Goal: Task Accomplishment & Management: Use online tool/utility

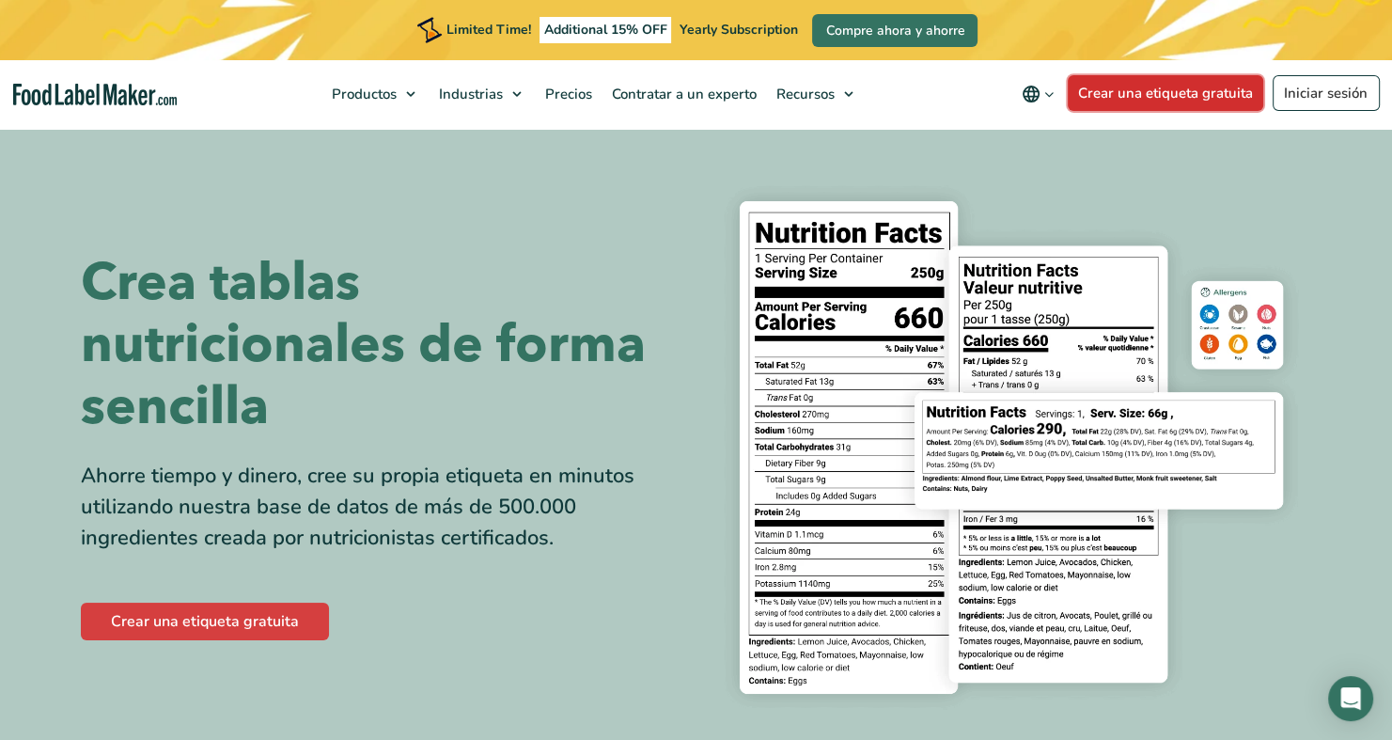
click at [1161, 96] on link "Crear una etiqueta gratuita" at bounding box center [1166, 93] width 196 height 36
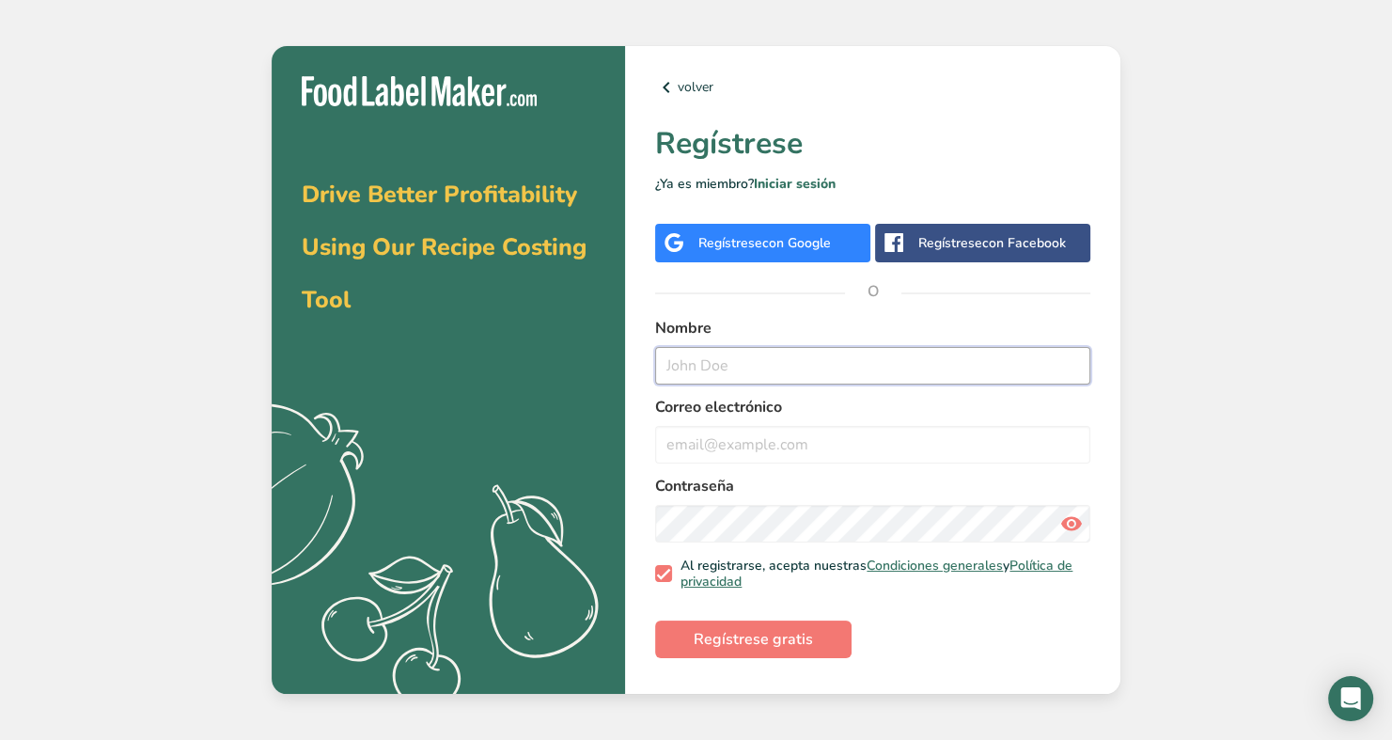
click at [783, 372] on input "text" at bounding box center [872, 366] width 435 height 38
click at [762, 244] on span "con Google" at bounding box center [796, 243] width 69 height 18
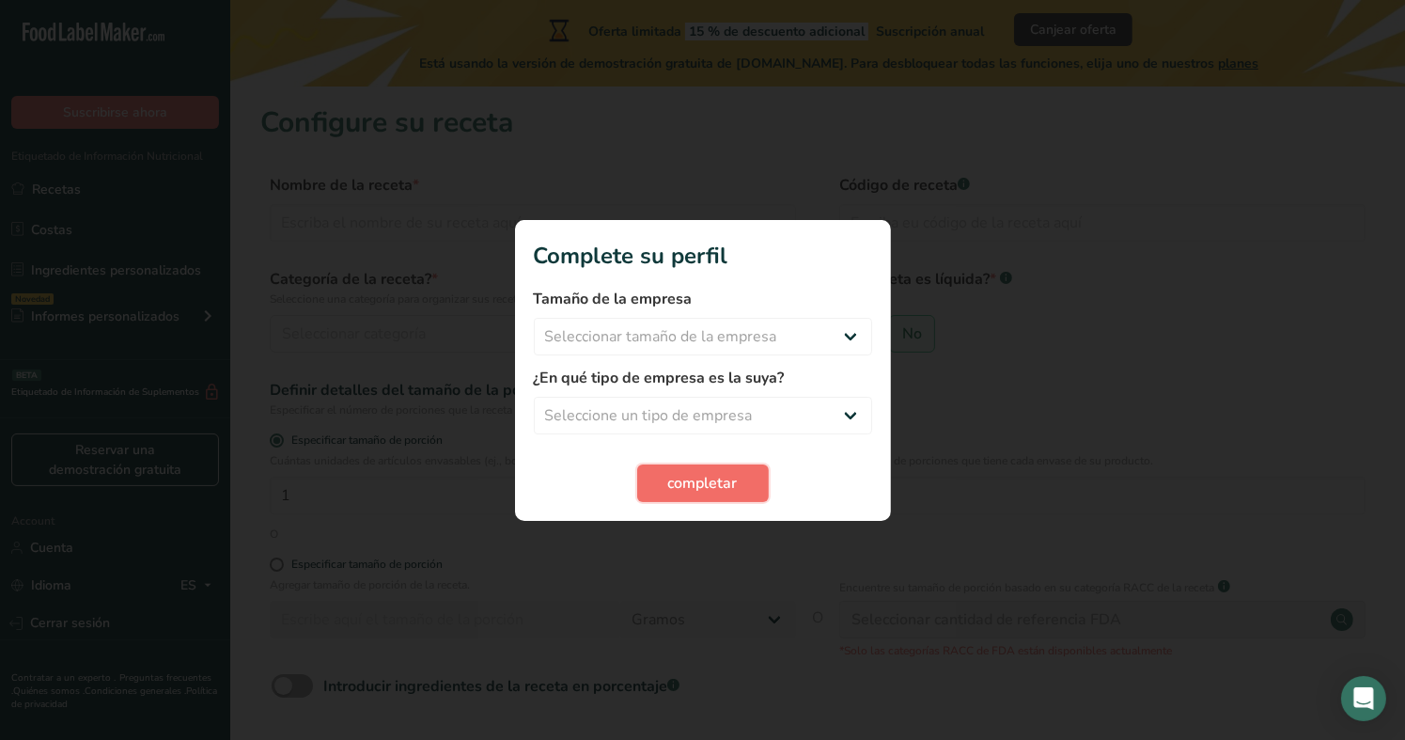
click at [751, 485] on button "completar" at bounding box center [703, 483] width 132 height 38
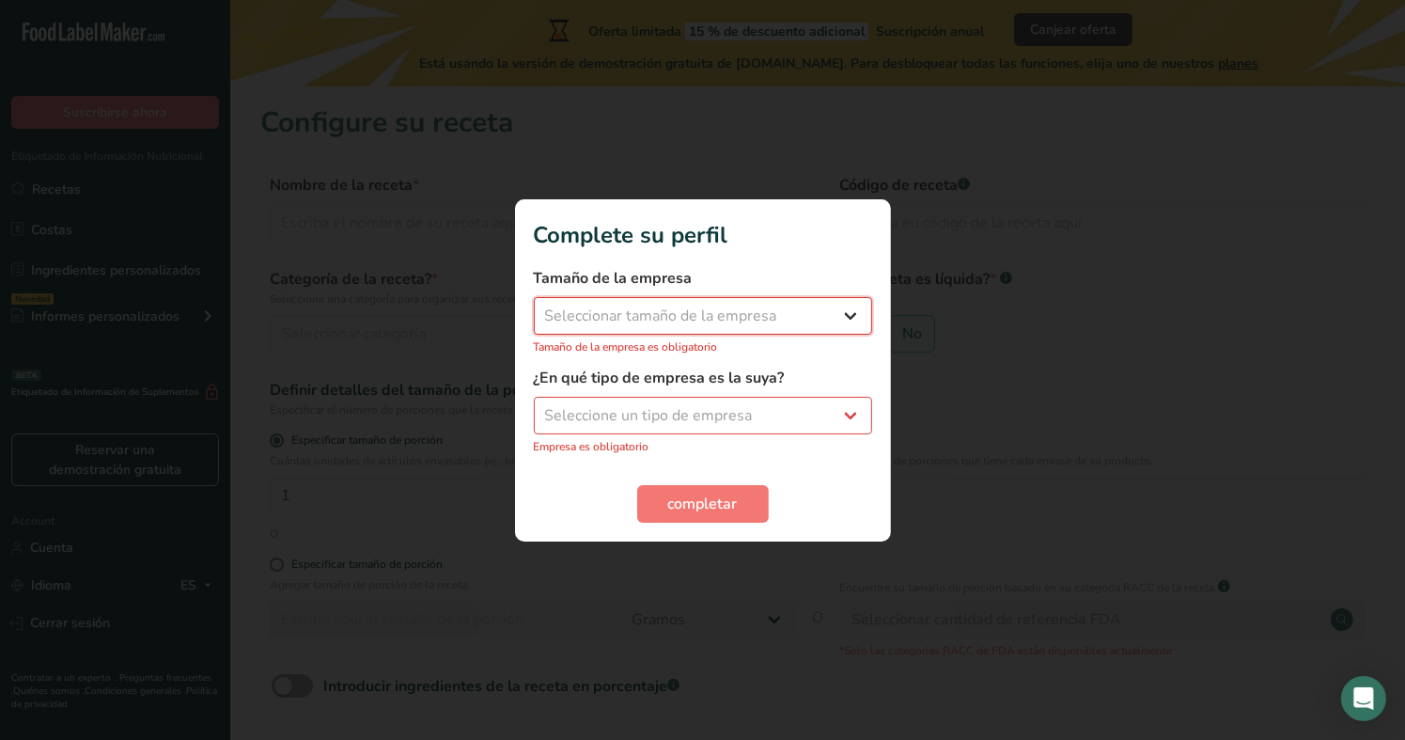
click at [696, 327] on select "Seleccionar tamaño de la empresa Menos de 10 empleados De 10 a 50 empleados De …" at bounding box center [703, 316] width 338 height 38
select select "1"
click at [534, 306] on select "Seleccionar tamaño de la empresa Menos de 10 empleados De 10 a 50 empleados De …" at bounding box center [703, 316] width 338 height 38
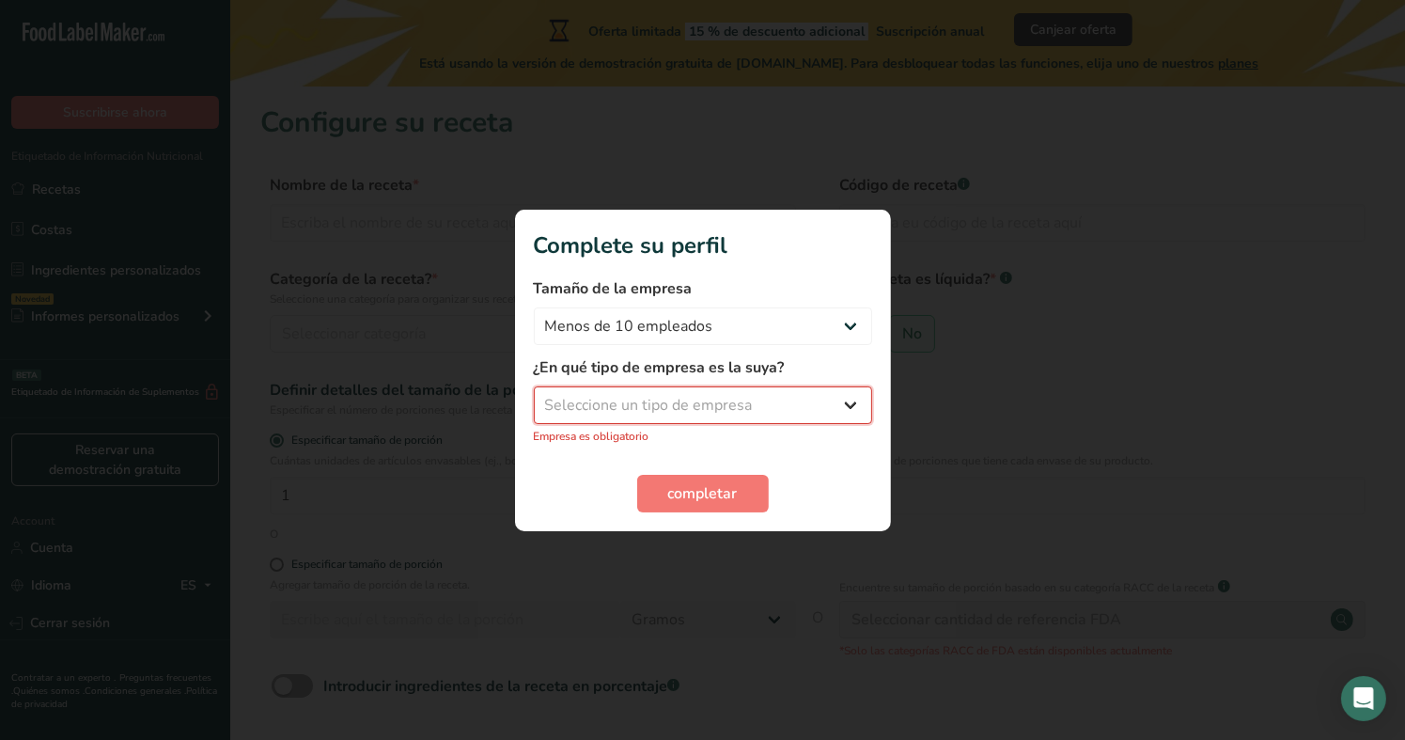
click at [717, 393] on select "Seleccione un tipo de empresa Fabricante de alimentos envasados Restaurante y c…" at bounding box center [703, 405] width 338 height 38
select select "8"
click at [534, 396] on select "Seleccione un tipo de empresa Fabricante de alimentos envasados Restaurante y c…" at bounding box center [703, 405] width 338 height 38
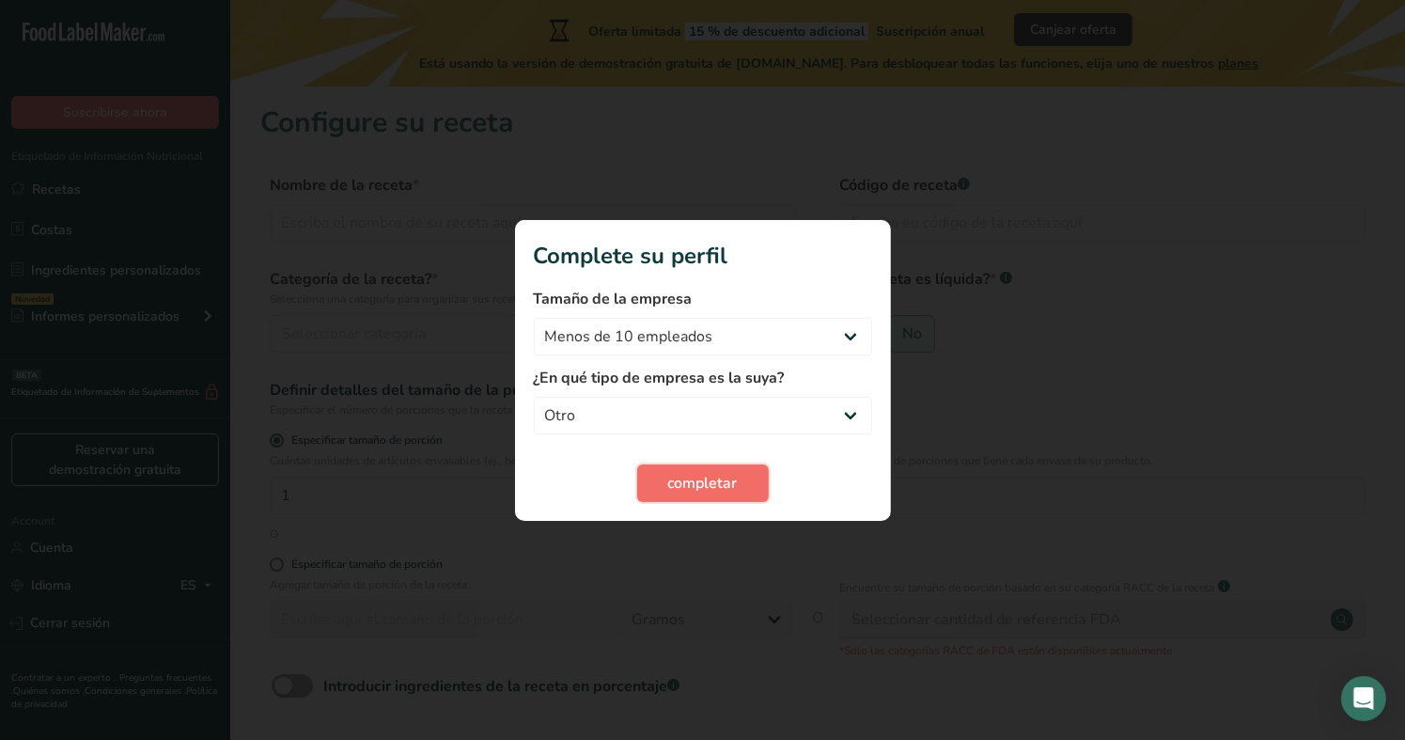
click at [722, 489] on span "completar" at bounding box center [703, 483] width 70 height 23
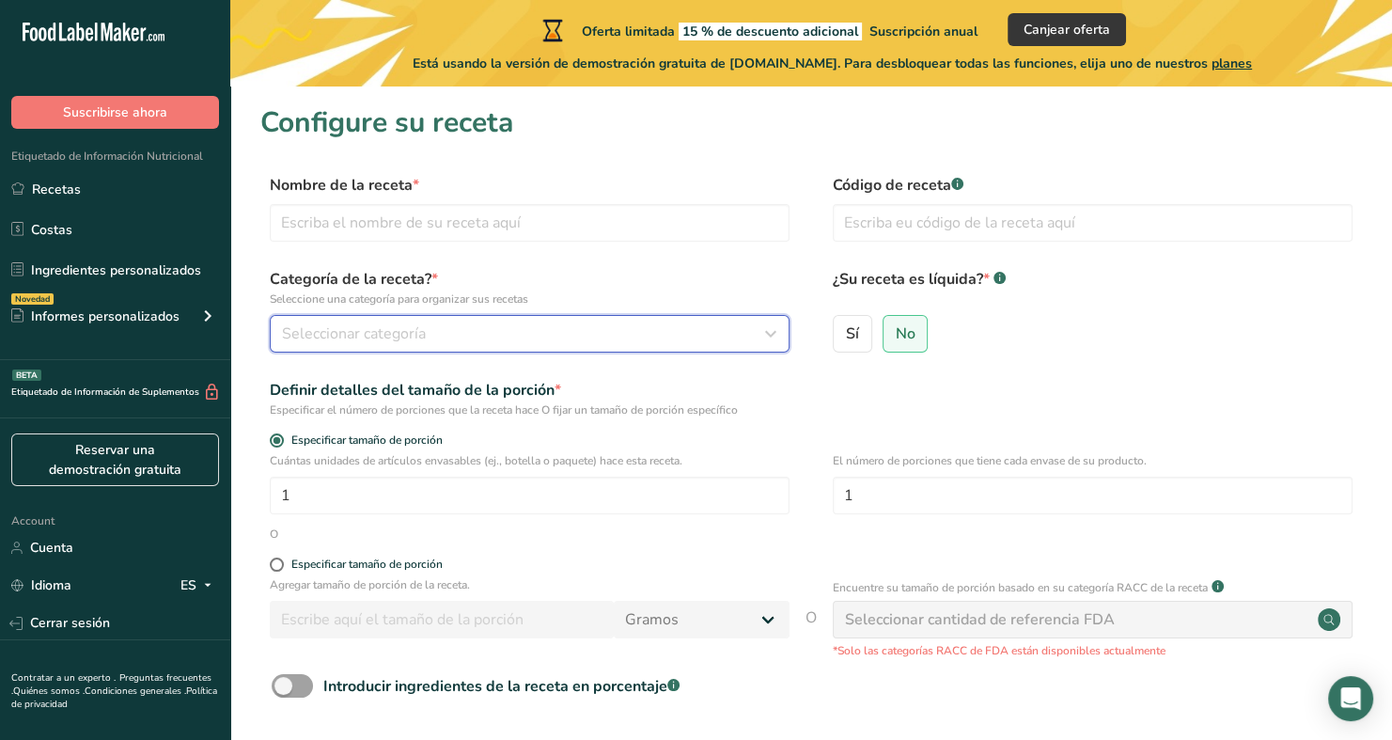
click at [462, 338] on div "Seleccionar categoría" at bounding box center [524, 333] width 484 height 23
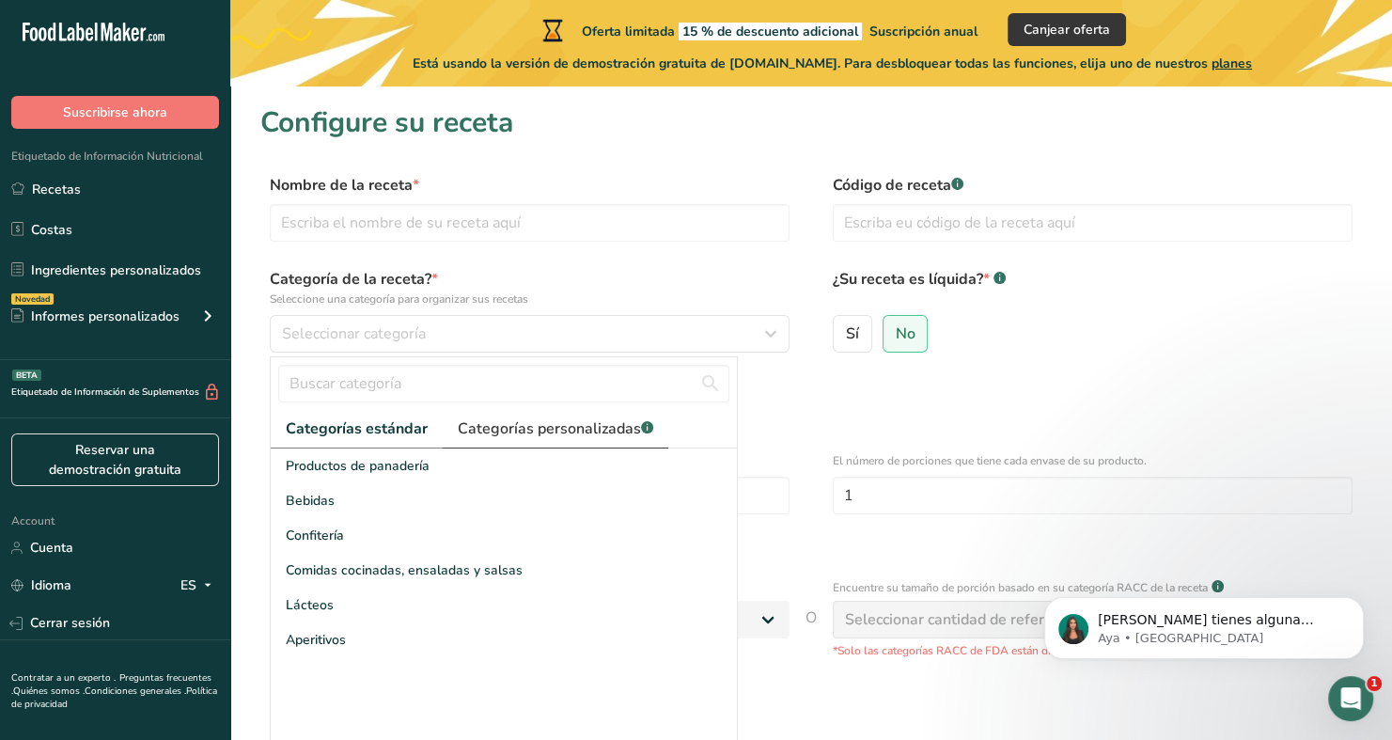
click at [567, 423] on span "Categorías personalizadas .a-a{fill:#347362;}.b-a{fill:#fff;}" at bounding box center [555, 428] width 195 height 23
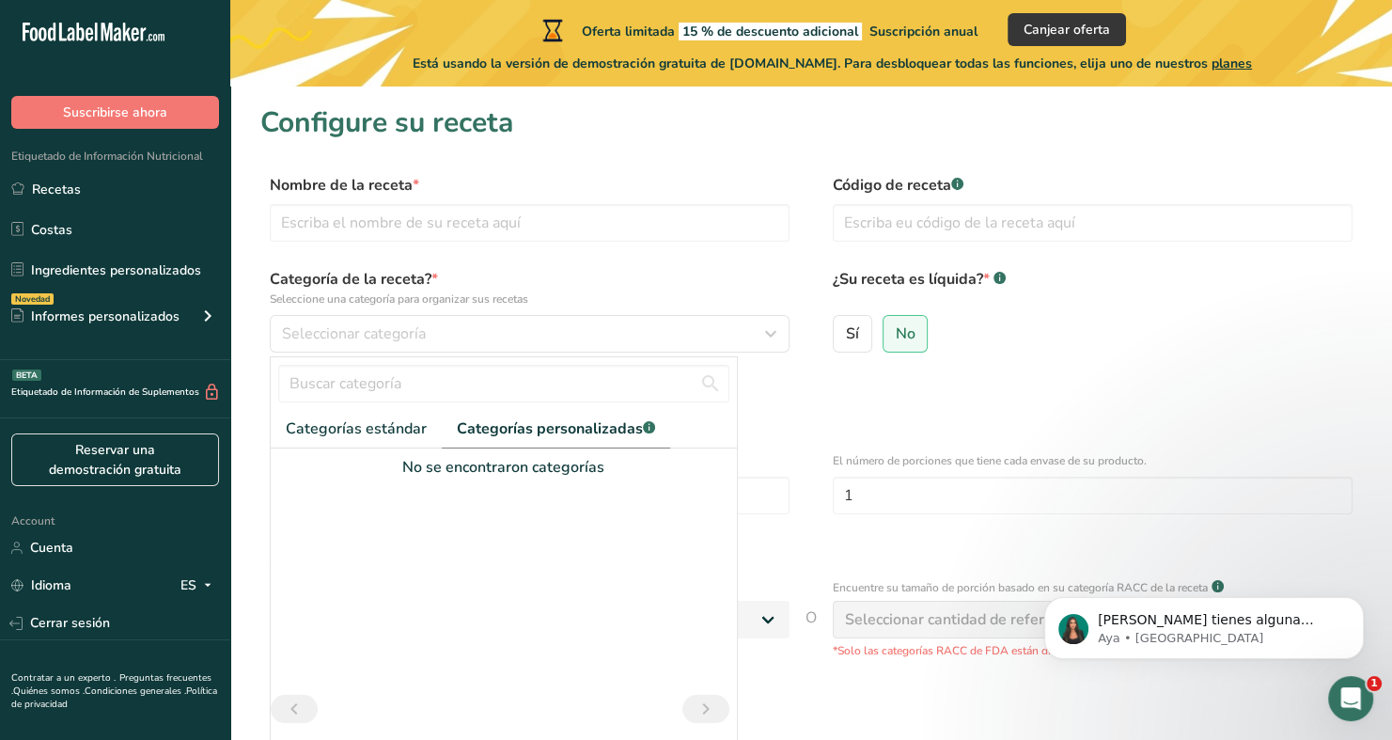
click at [536, 463] on div "No se encontraron categorías" at bounding box center [504, 467] width 466 height 23
drag, startPoint x: 477, startPoint y: 479, endPoint x: 471, endPoint y: 489, distance: 11.0
click at [473, 484] on div at bounding box center [504, 586] width 466 height 216
click at [431, 560] on div at bounding box center [504, 586] width 466 height 216
click at [443, 478] on div at bounding box center [504, 586] width 466 height 216
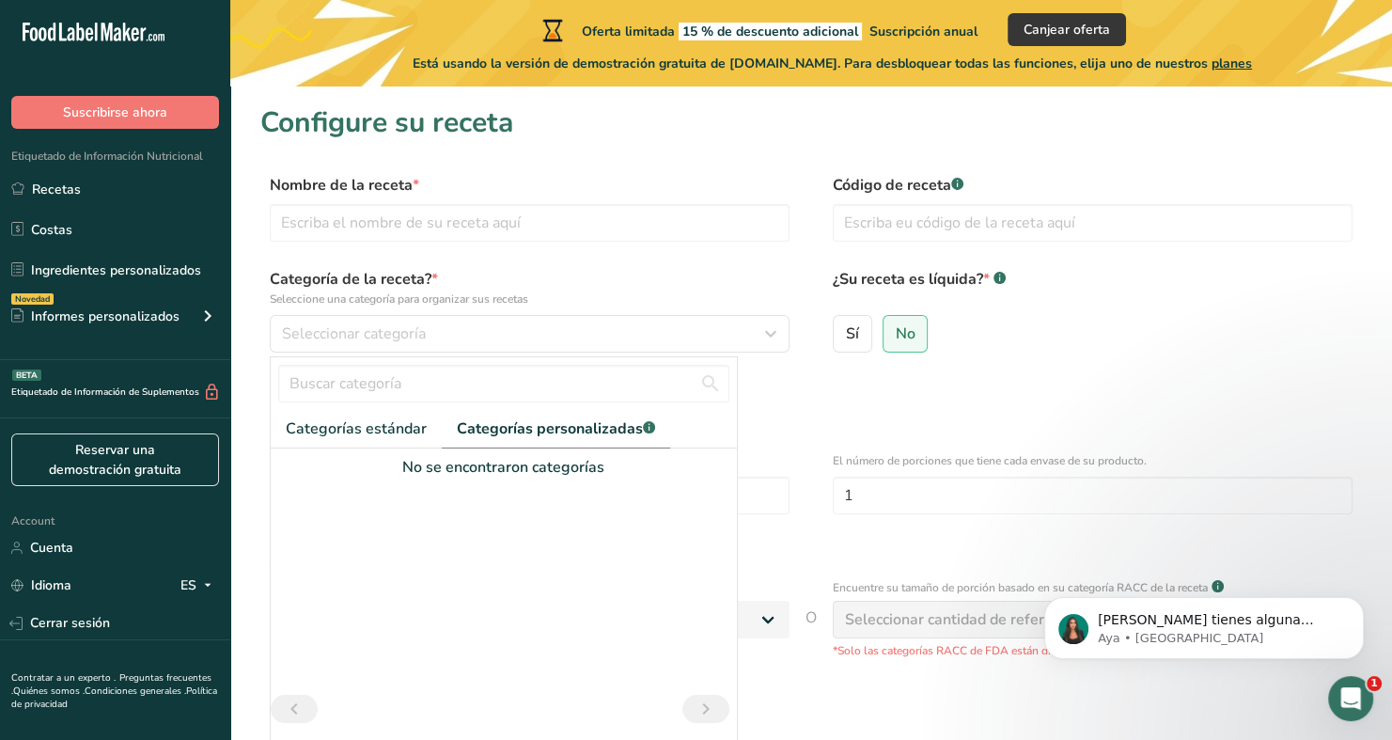
drag, startPoint x: 501, startPoint y: 454, endPoint x: 502, endPoint y: 484, distance: 30.1
click at [501, 461] on div "No se encontraron categorías" at bounding box center [504, 589] width 466 height 282
click at [501, 493] on div at bounding box center [504, 586] width 466 height 216
click at [360, 435] on span "Categorías estándar" at bounding box center [356, 428] width 141 height 23
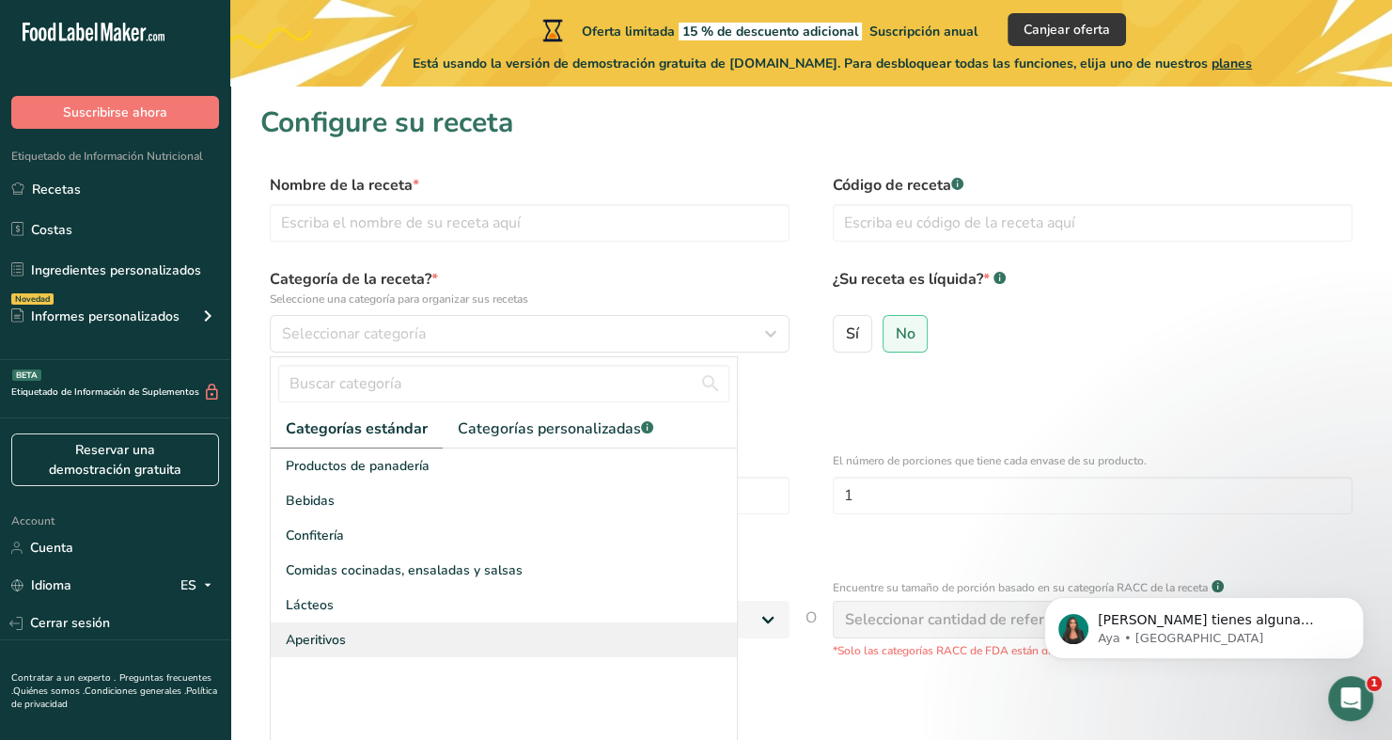
drag, startPoint x: 391, startPoint y: 500, endPoint x: 374, endPoint y: 651, distance: 152.3
click at [375, 650] on div "Productos de panadería Bebidas Confitería Comidas cocinadas, ensaladas y salsas…" at bounding box center [504, 589] width 466 height 282
click at [367, 675] on div "Productos de panadería Bebidas Confitería Comidas cocinadas, ensaladas y salsas…" at bounding box center [504, 589] width 466 height 282
click at [374, 650] on div "Aperitivos" at bounding box center [504, 639] width 466 height 35
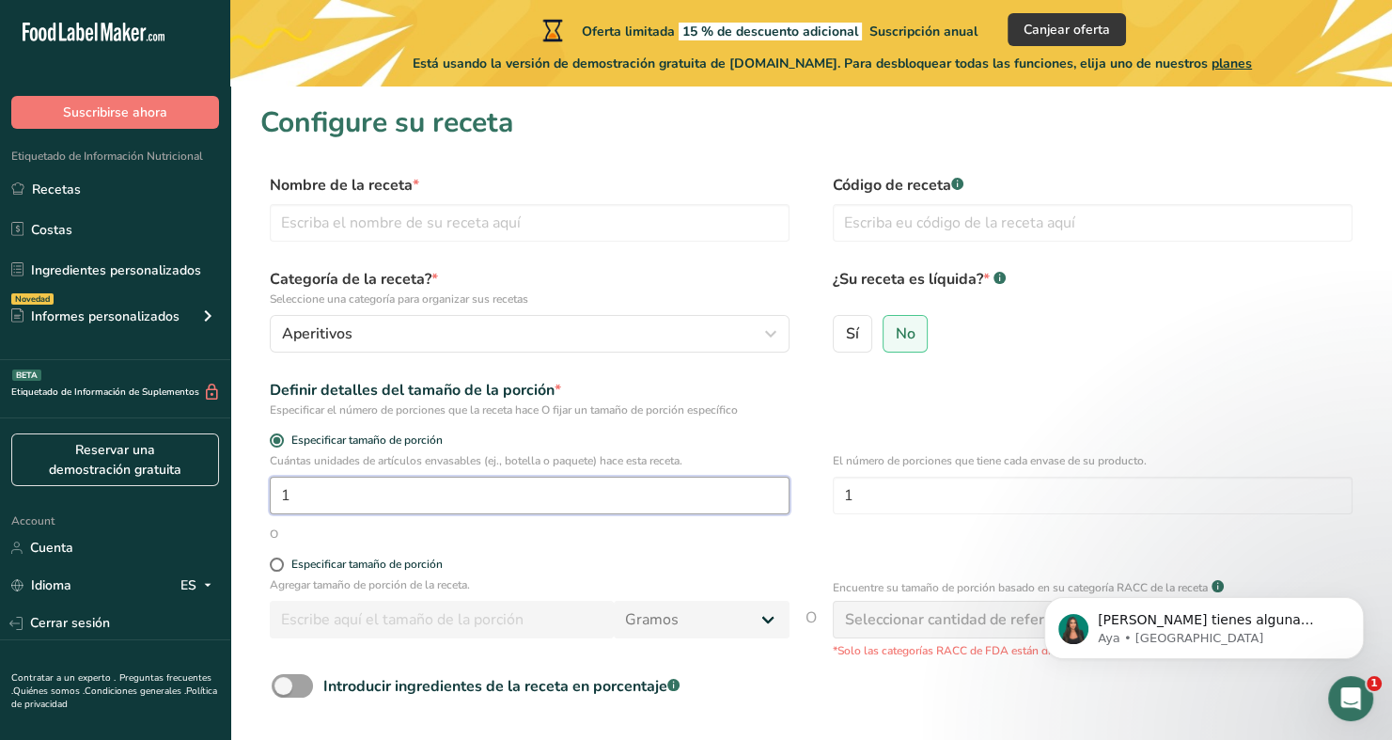
click at [360, 508] on input "1" at bounding box center [530, 496] width 520 height 38
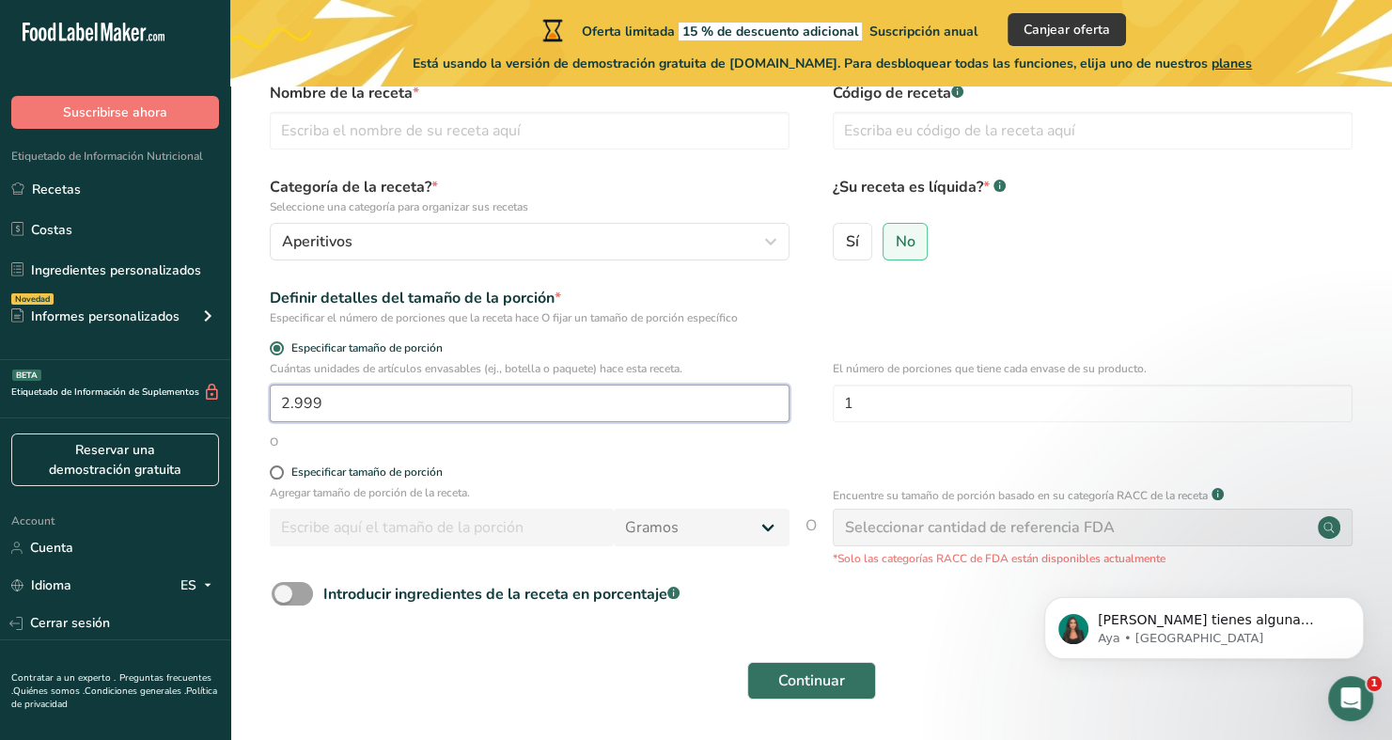
scroll to position [94, 0]
type input "2.999"
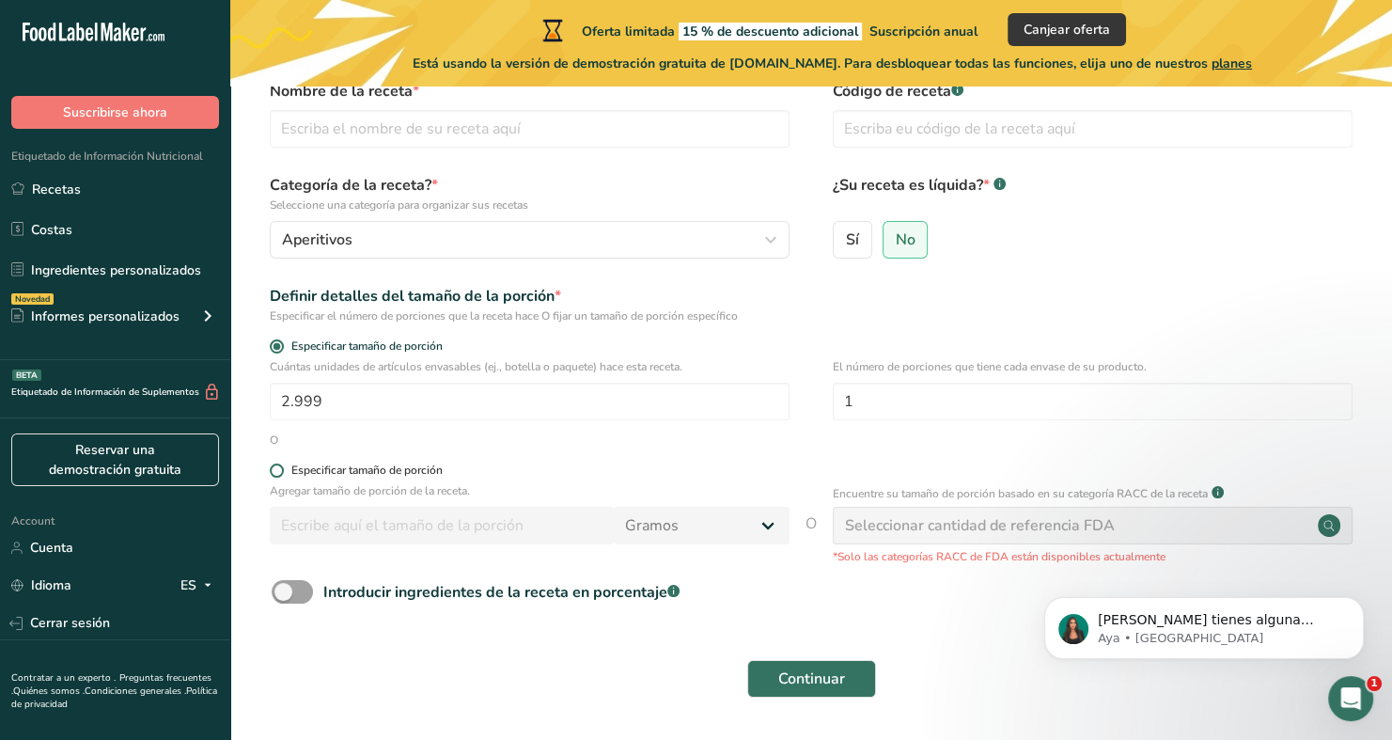
click at [279, 476] on span at bounding box center [277, 470] width 14 height 14
click at [279, 476] on input "Especificar tamaño de porción" at bounding box center [276, 470] width 12 height 12
radio input "true"
radio input "false"
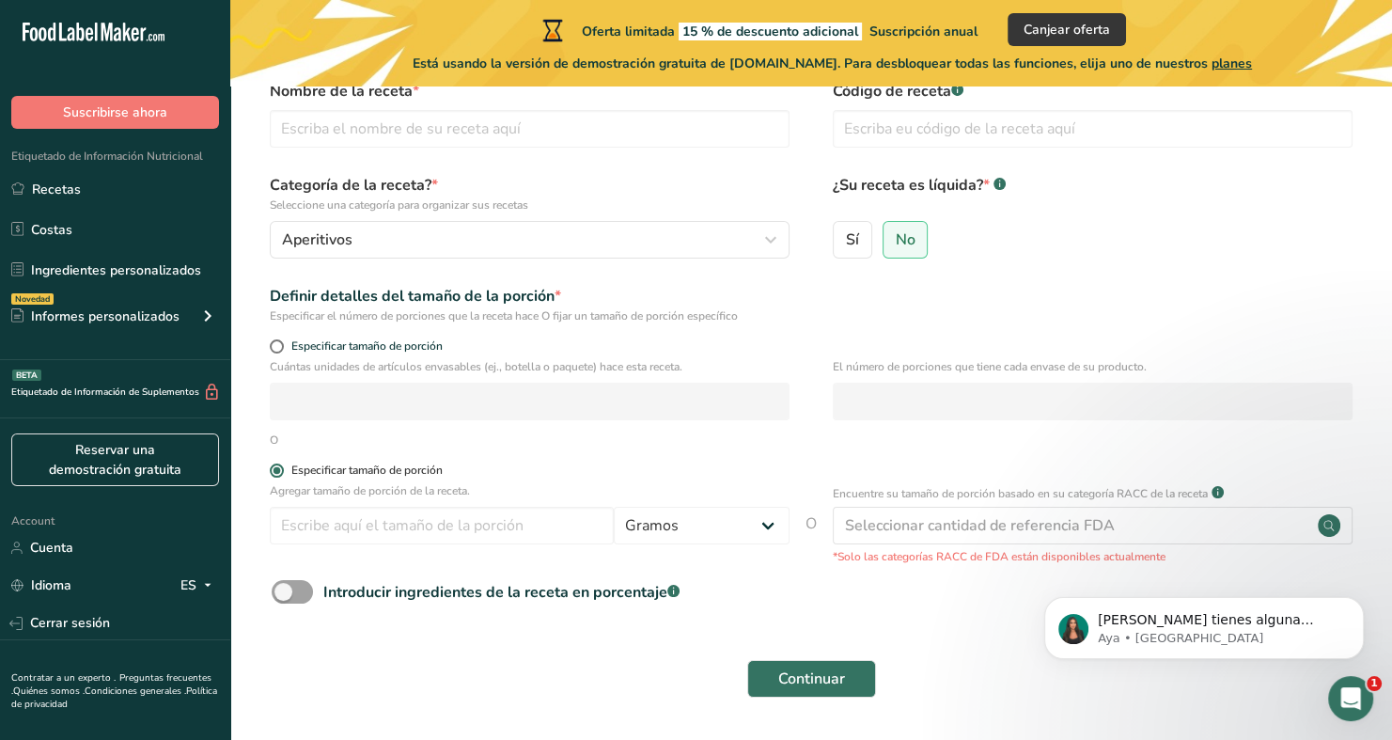
click at [279, 476] on span at bounding box center [277, 470] width 14 height 14
click at [279, 476] on input "Especificar tamaño de porción" at bounding box center [276, 470] width 12 height 12
click at [274, 466] on span at bounding box center [277, 470] width 14 height 14
click at [274, 466] on input "Especificar tamaño de porción" at bounding box center [276, 470] width 12 height 12
drag, startPoint x: 279, startPoint y: 470, endPoint x: 292, endPoint y: 413, distance: 58.8
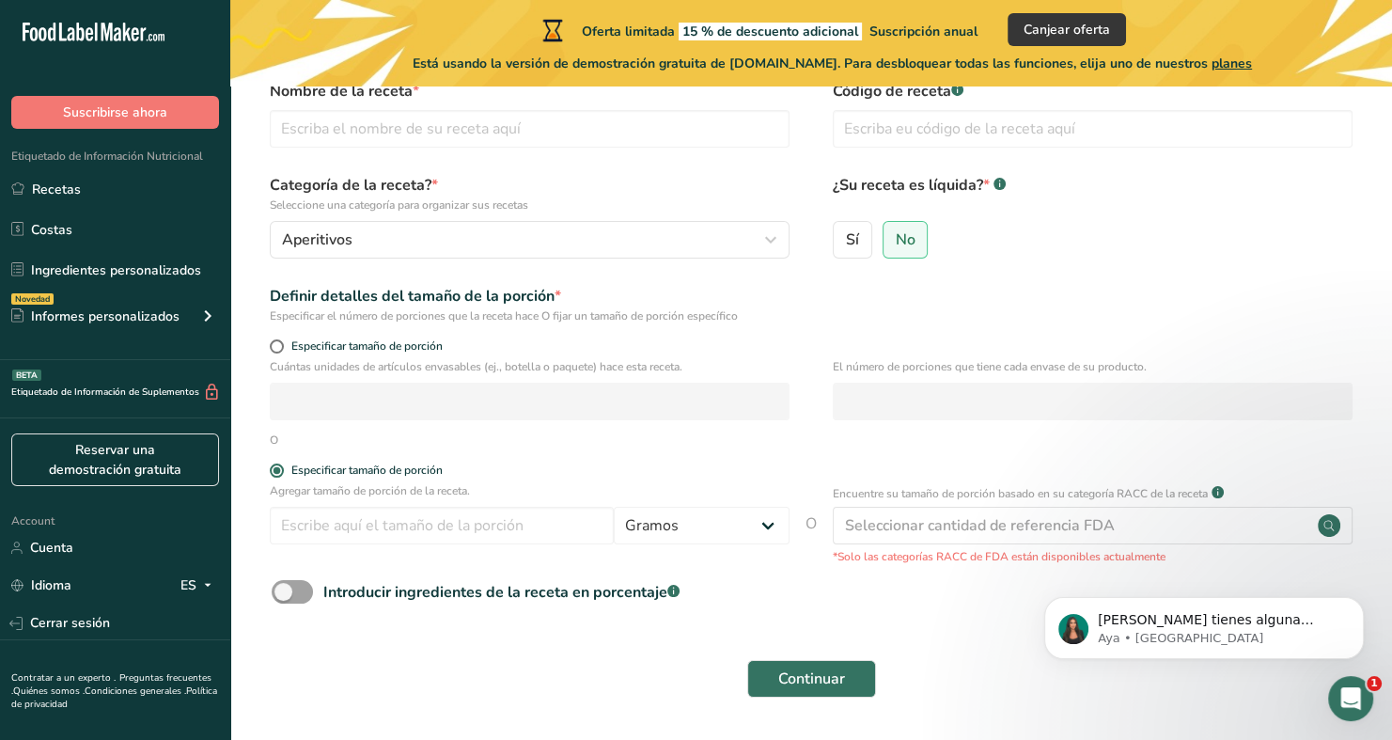
click at [280, 463] on span at bounding box center [277, 470] width 14 height 14
click at [280, 464] on input "Especificar tamaño de porción" at bounding box center [276, 470] width 12 height 12
click at [285, 342] on span "Especificar tamaño de porción" at bounding box center [363, 346] width 159 height 14
click at [282, 342] on input "Especificar tamaño de porción" at bounding box center [276, 346] width 12 height 12
radio input "true"
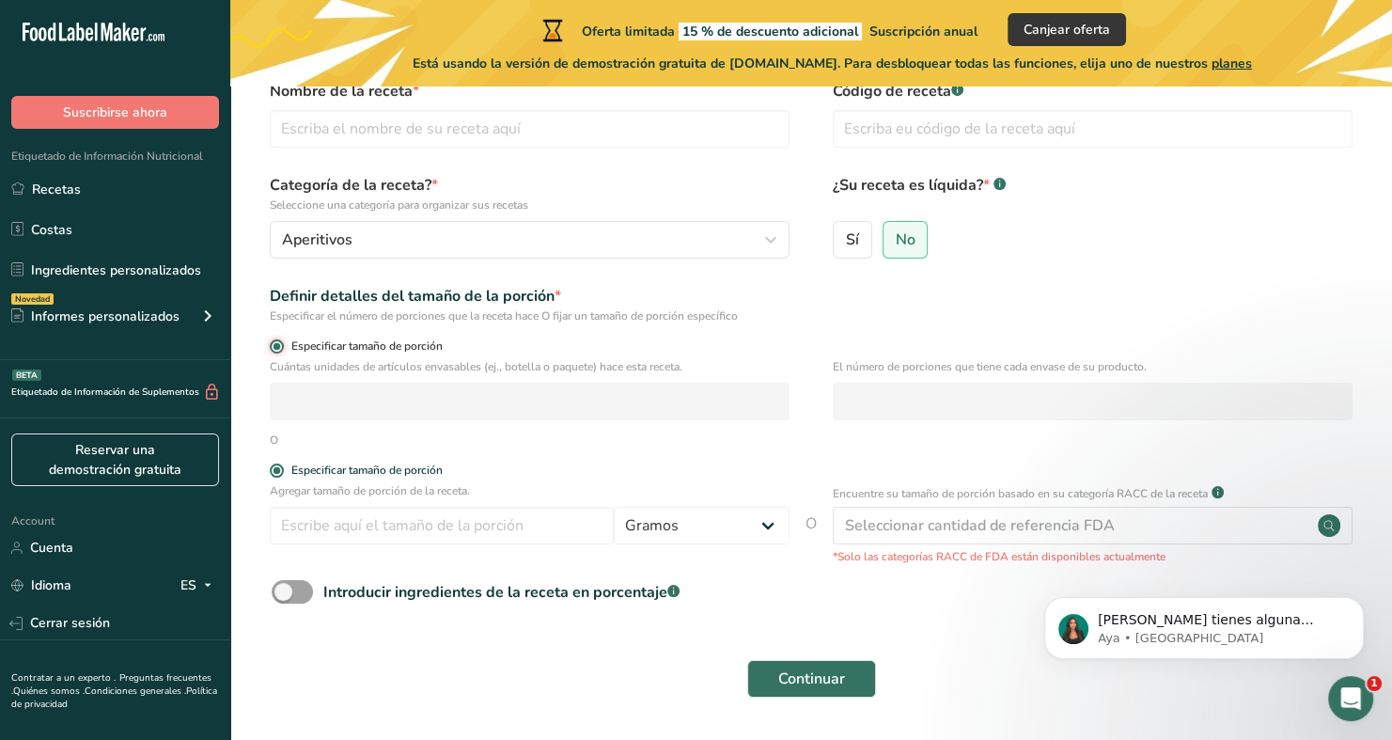
radio input "false"
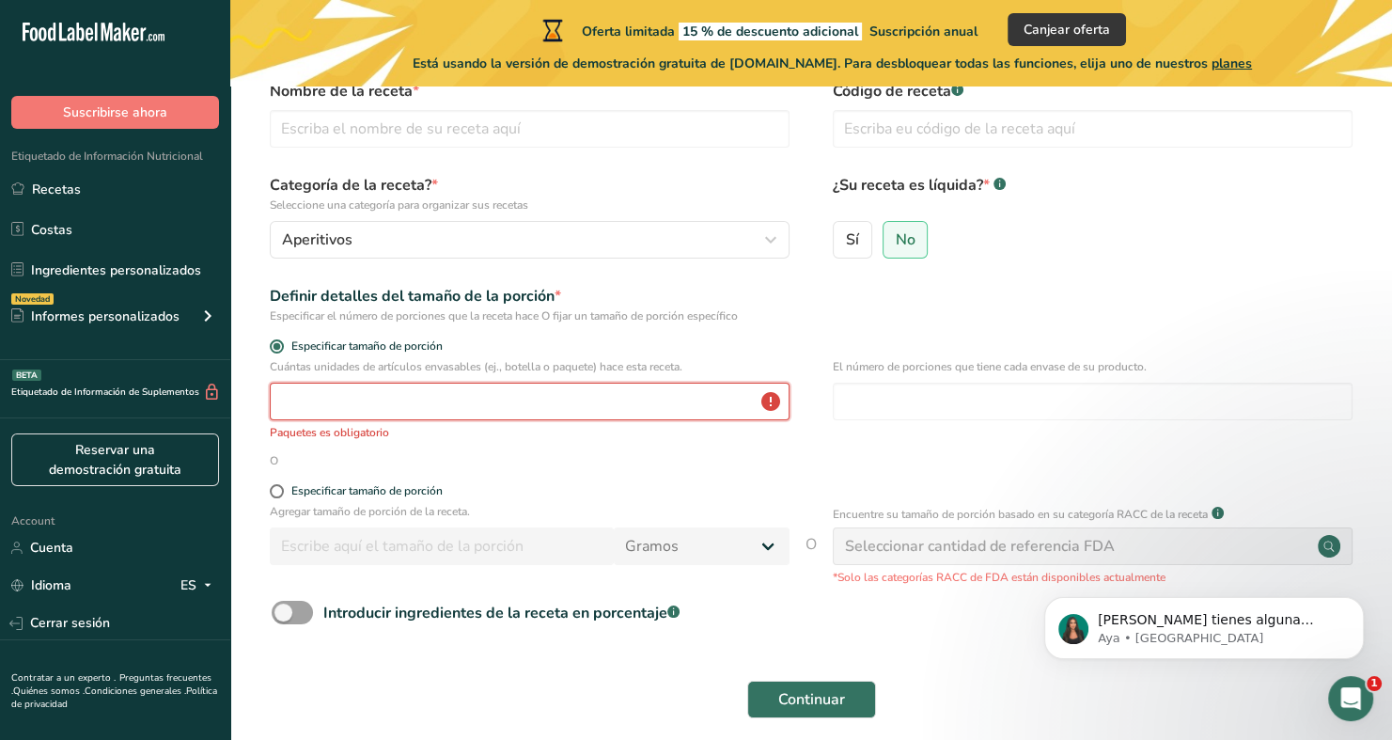
click at [296, 403] on input "number" at bounding box center [530, 402] width 520 height 38
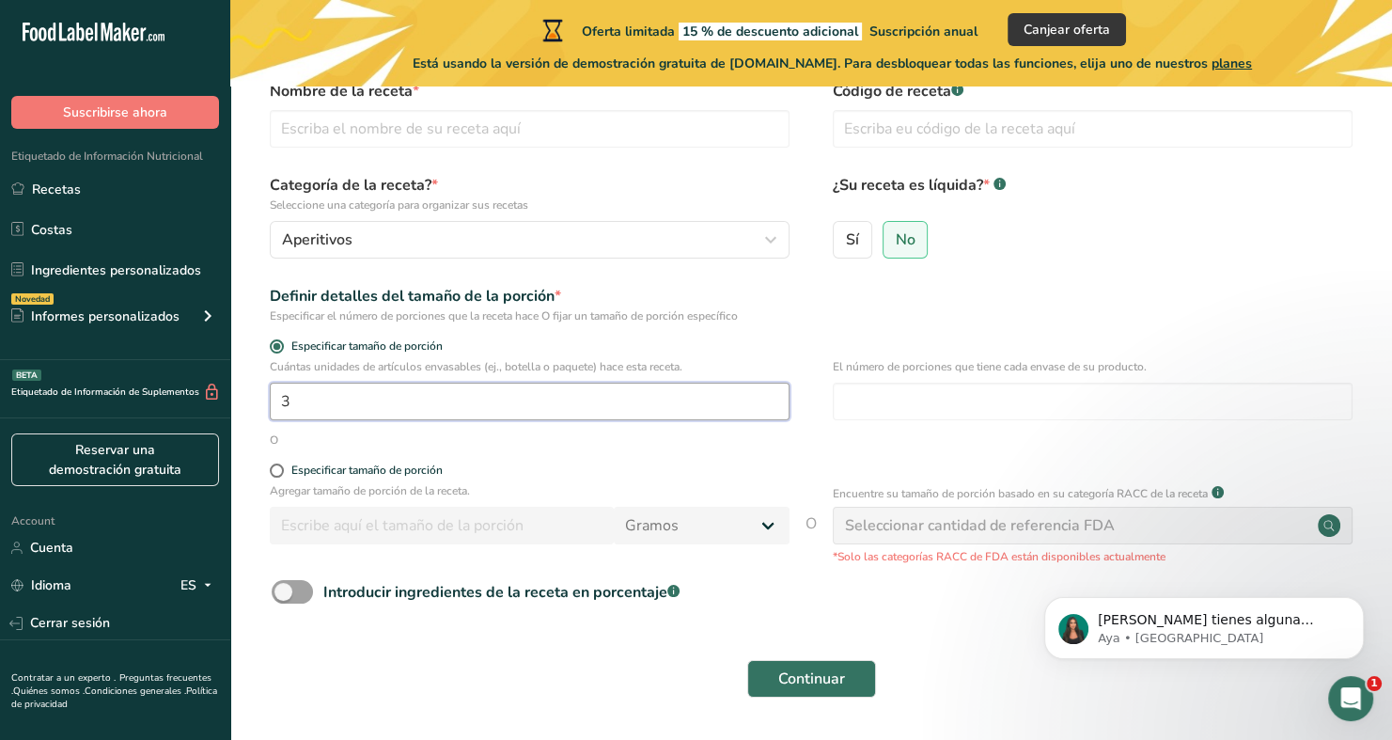
type input "3"
click at [959, 530] on div "Seleccionar cantidad de referencia FDA" at bounding box center [980, 525] width 270 height 23
click at [820, 667] on span "Continuar" at bounding box center [811, 678] width 67 height 23
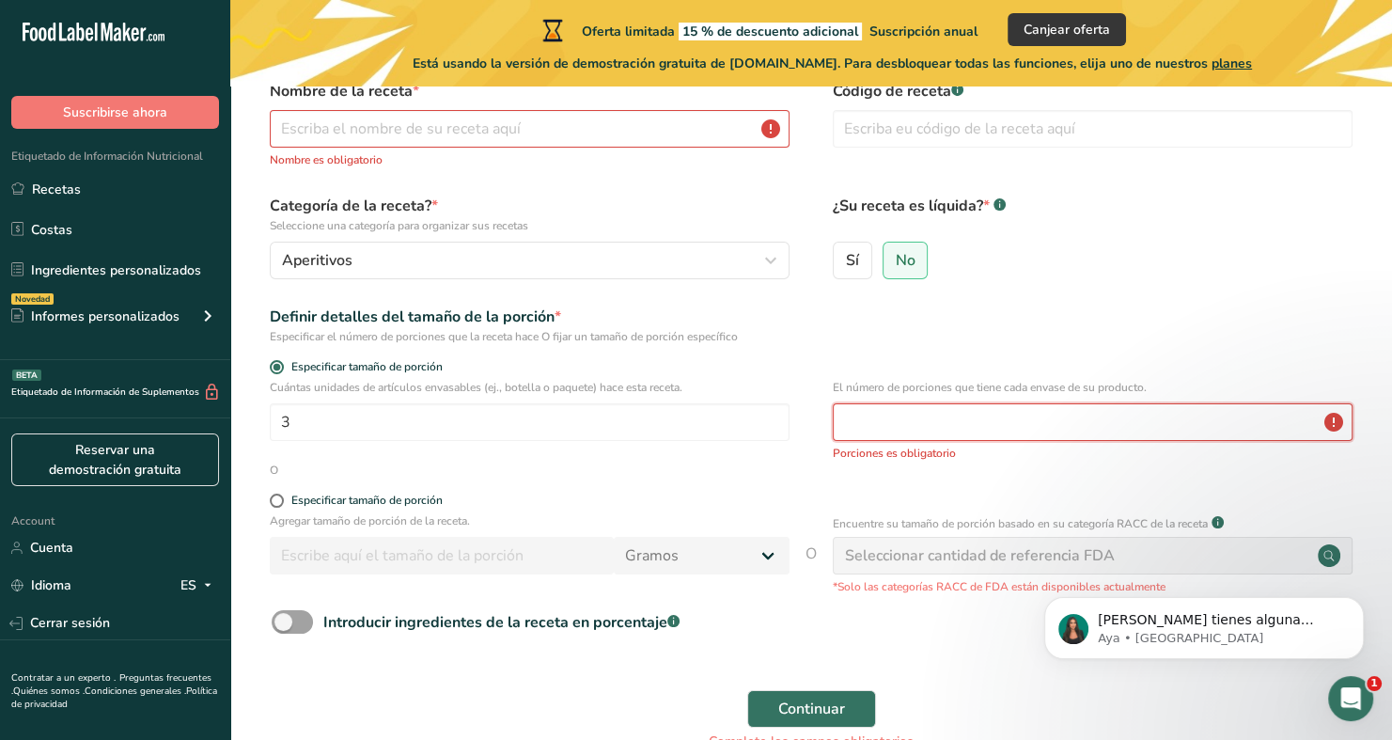
click at [892, 427] on input "number" at bounding box center [1093, 422] width 520 height 38
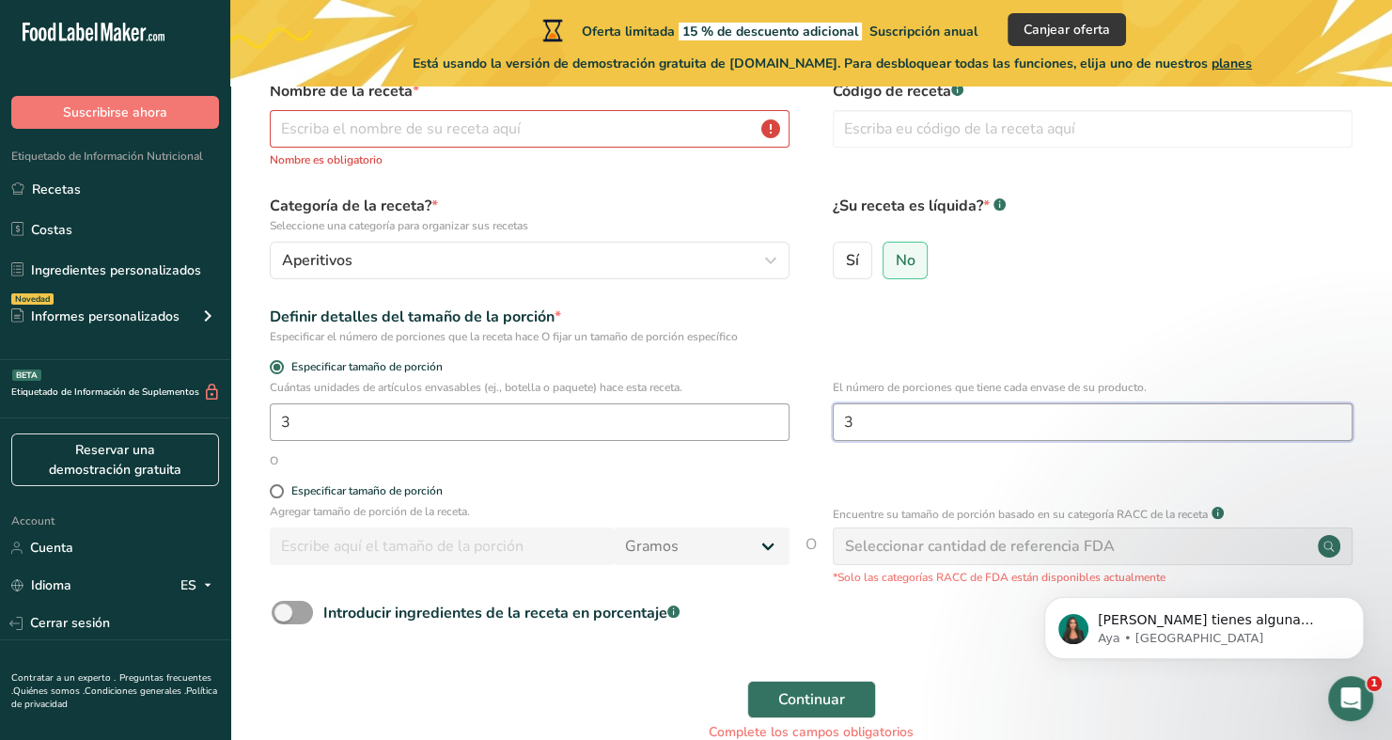
type input "3"
click at [397, 431] on input "3" at bounding box center [530, 422] width 520 height 38
type input "1"
drag, startPoint x: 964, startPoint y: 387, endPoint x: 963, endPoint y: 399, distance: 11.3
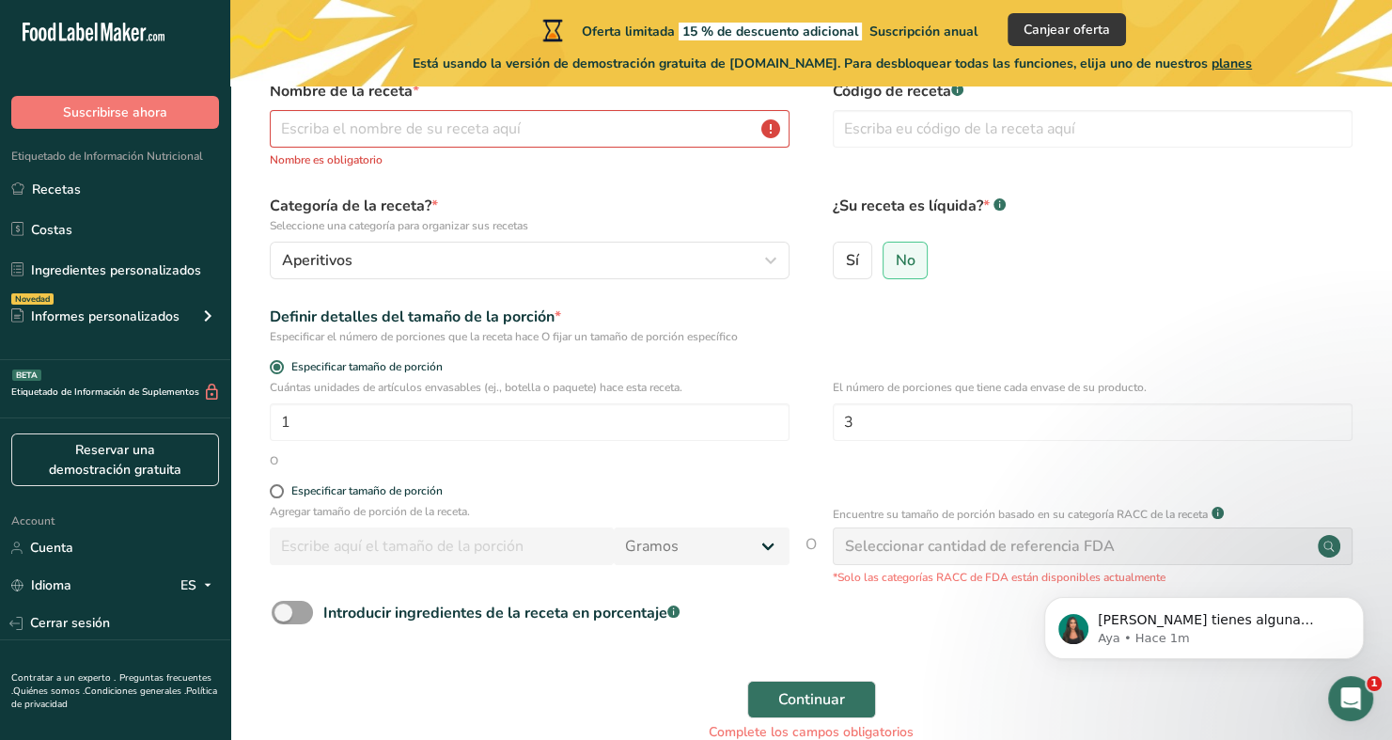
click at [964, 388] on p "El número de porciones que tiene cada envase de su producto." at bounding box center [1093, 387] width 520 height 17
click at [959, 424] on input "3" at bounding box center [1093, 422] width 520 height 38
click at [839, 692] on span "Continuar" at bounding box center [811, 699] width 67 height 23
click at [837, 699] on span "Continuar" at bounding box center [811, 699] width 67 height 23
click at [874, 552] on div "Seleccionar cantidad de referencia FDA" at bounding box center [980, 546] width 270 height 23
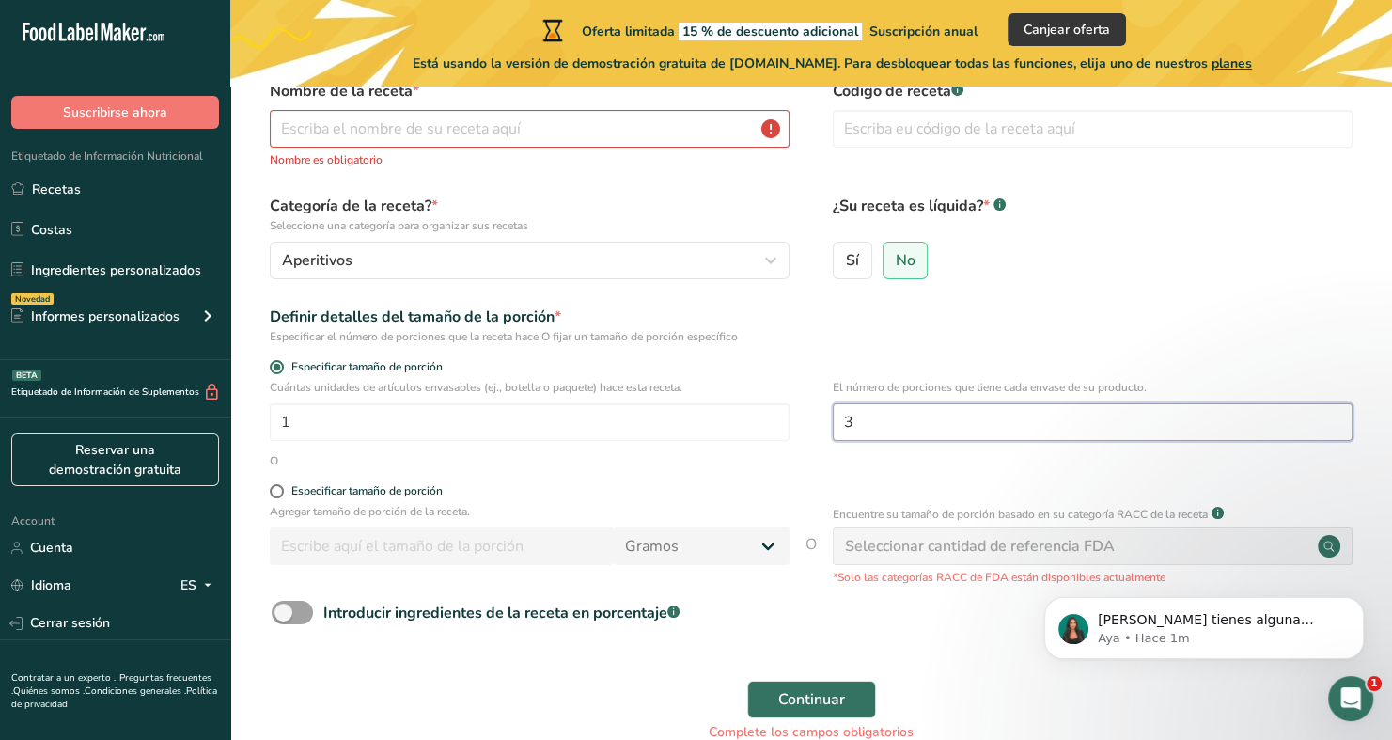
click at [890, 429] on input "3" at bounding box center [1093, 422] width 520 height 38
click at [846, 680] on button "Continuar" at bounding box center [811, 699] width 129 height 38
click at [844, 684] on button "Continuar" at bounding box center [811, 699] width 129 height 38
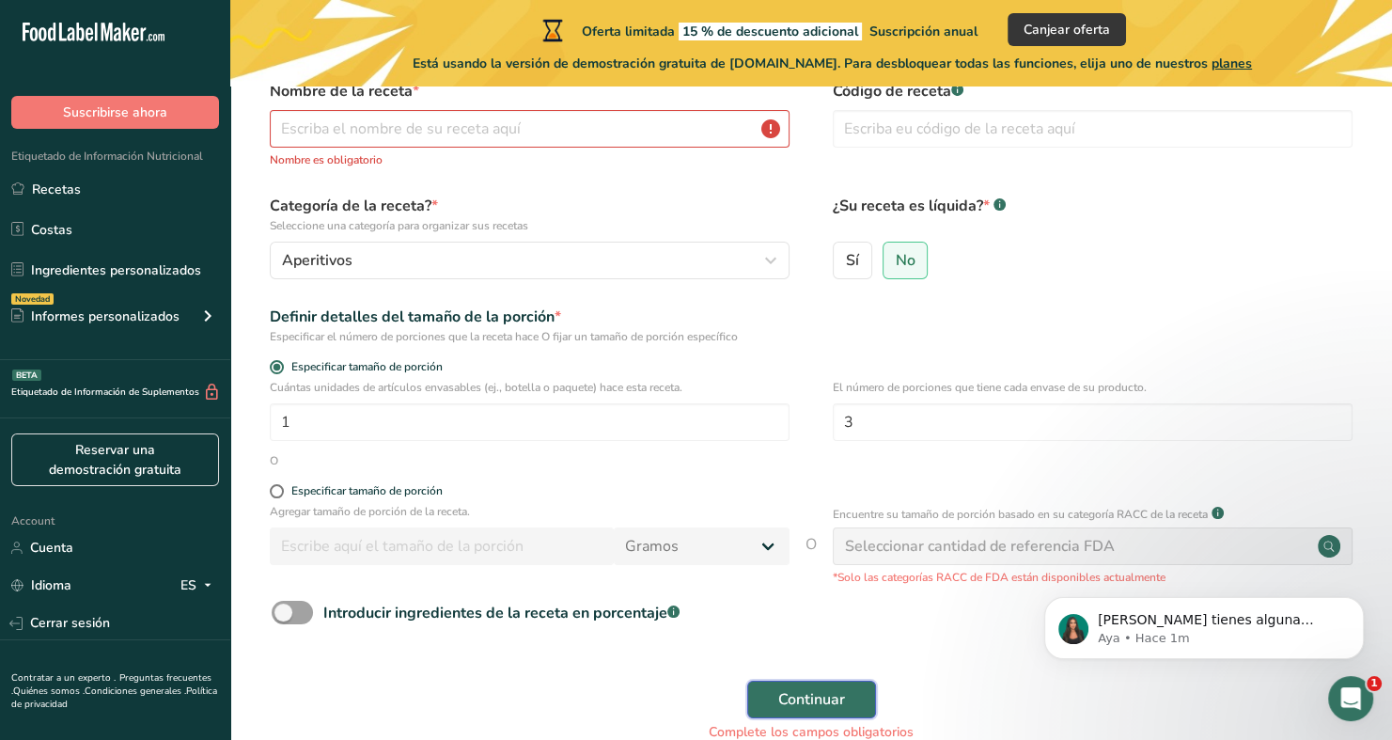
click at [844, 684] on button "Continuar" at bounding box center [811, 699] width 129 height 38
drag, startPoint x: 843, startPoint y: 685, endPoint x: 802, endPoint y: 639, distance: 61.9
click at [842, 685] on button "Continuar" at bounding box center [811, 699] width 129 height 38
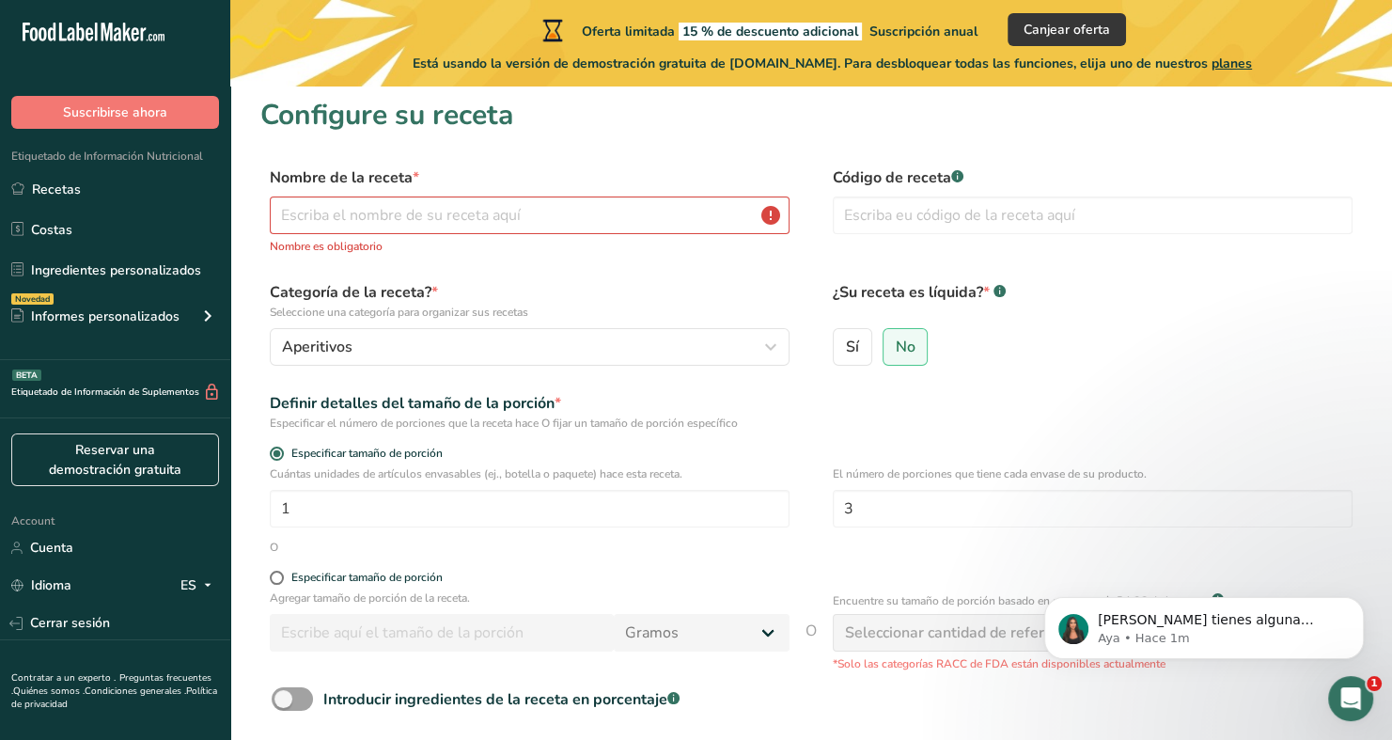
scroll to position [0, 0]
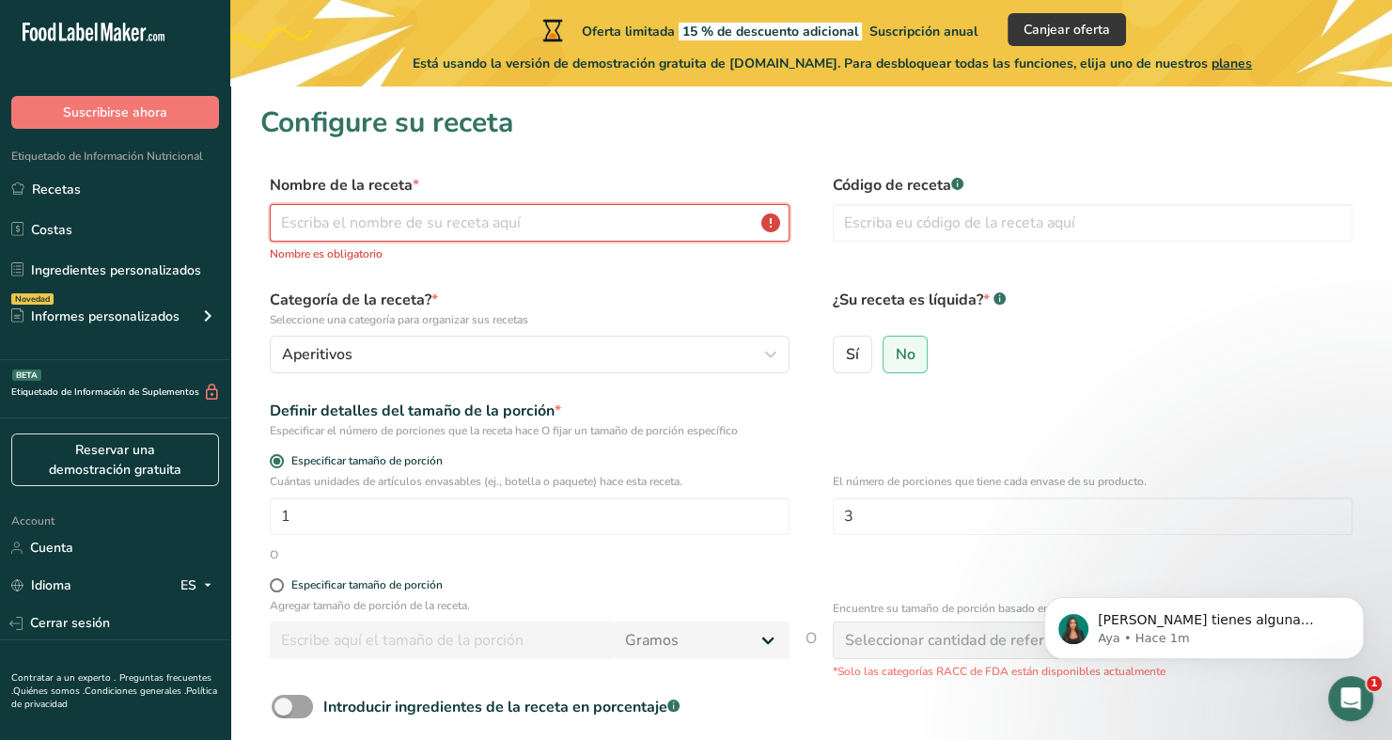
click at [450, 214] on input "text" at bounding box center [530, 223] width 520 height 38
click at [568, 229] on input "text" at bounding box center [530, 223] width 520 height 38
click at [508, 224] on input "text" at bounding box center [530, 223] width 520 height 38
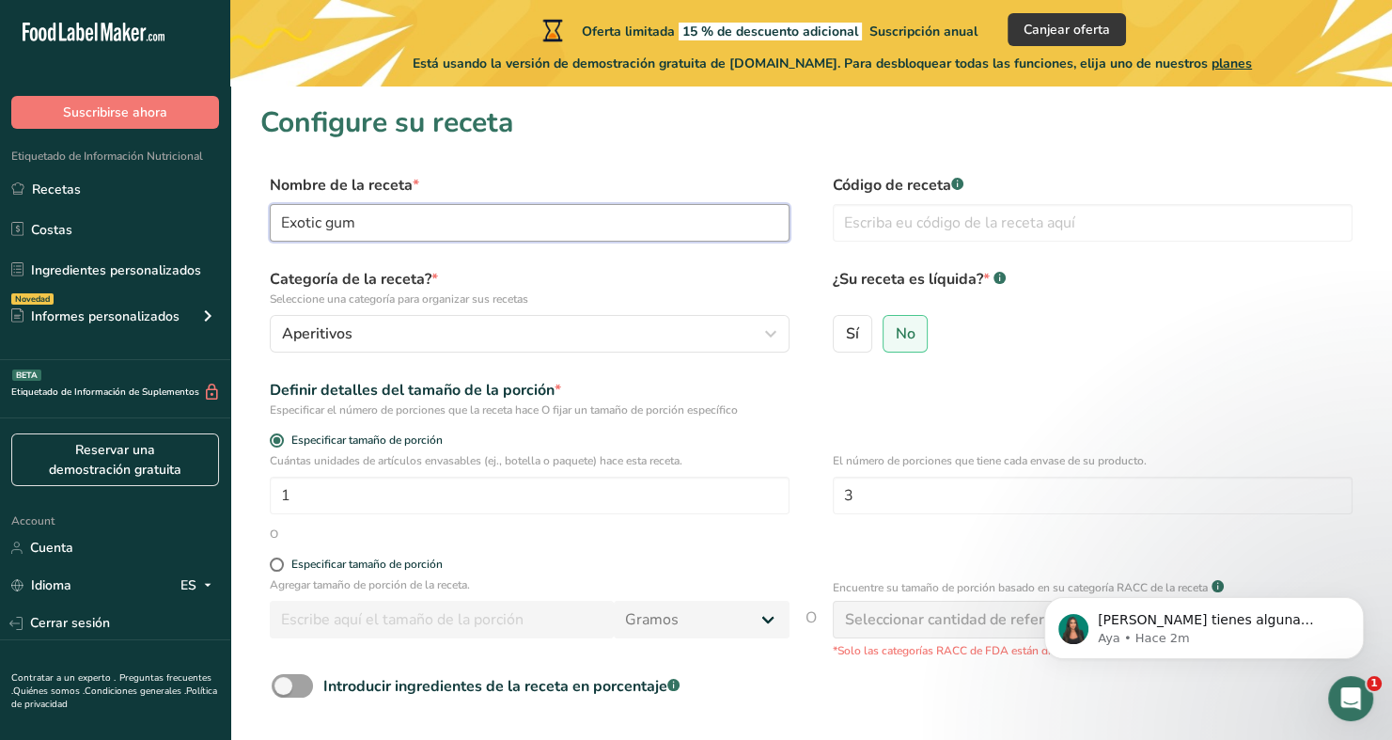
type input "Exotic gum"
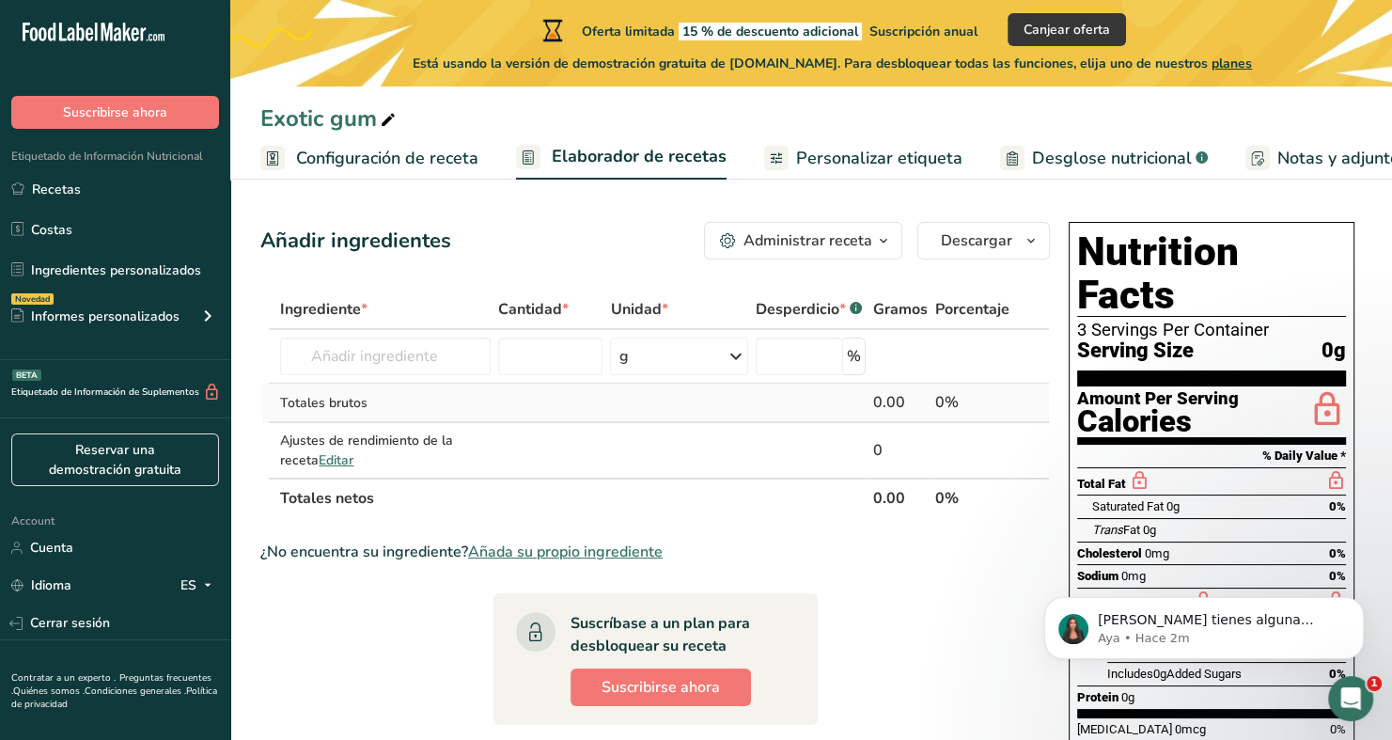
click at [890, 403] on div "0.00" at bounding box center [900, 402] width 55 height 23
click at [881, 400] on div "0.00" at bounding box center [900, 402] width 55 height 23
click at [513, 346] on input "number" at bounding box center [550, 356] width 105 height 38
click at [446, 352] on input "text" at bounding box center [385, 356] width 210 height 38
click at [456, 366] on input "text" at bounding box center [385, 356] width 210 height 38
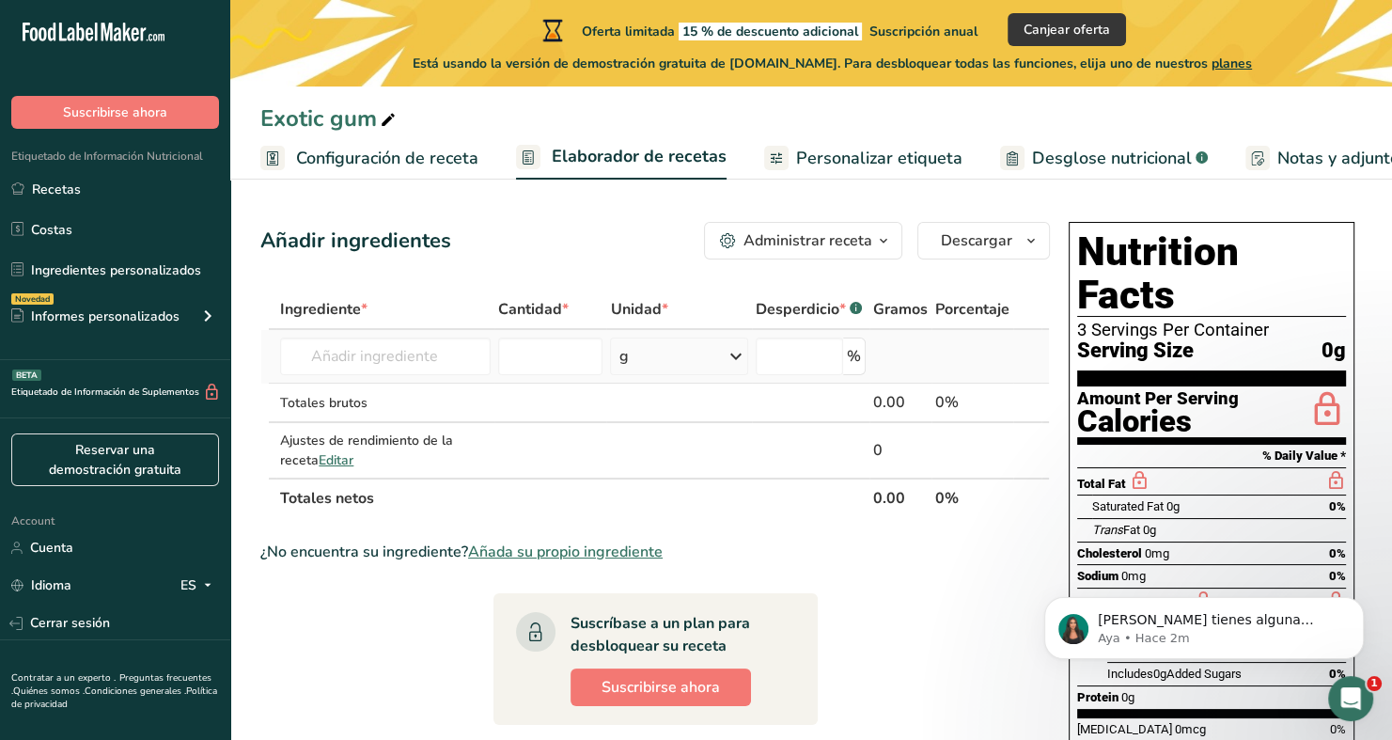
click at [725, 355] on icon at bounding box center [736, 356] width 23 height 34
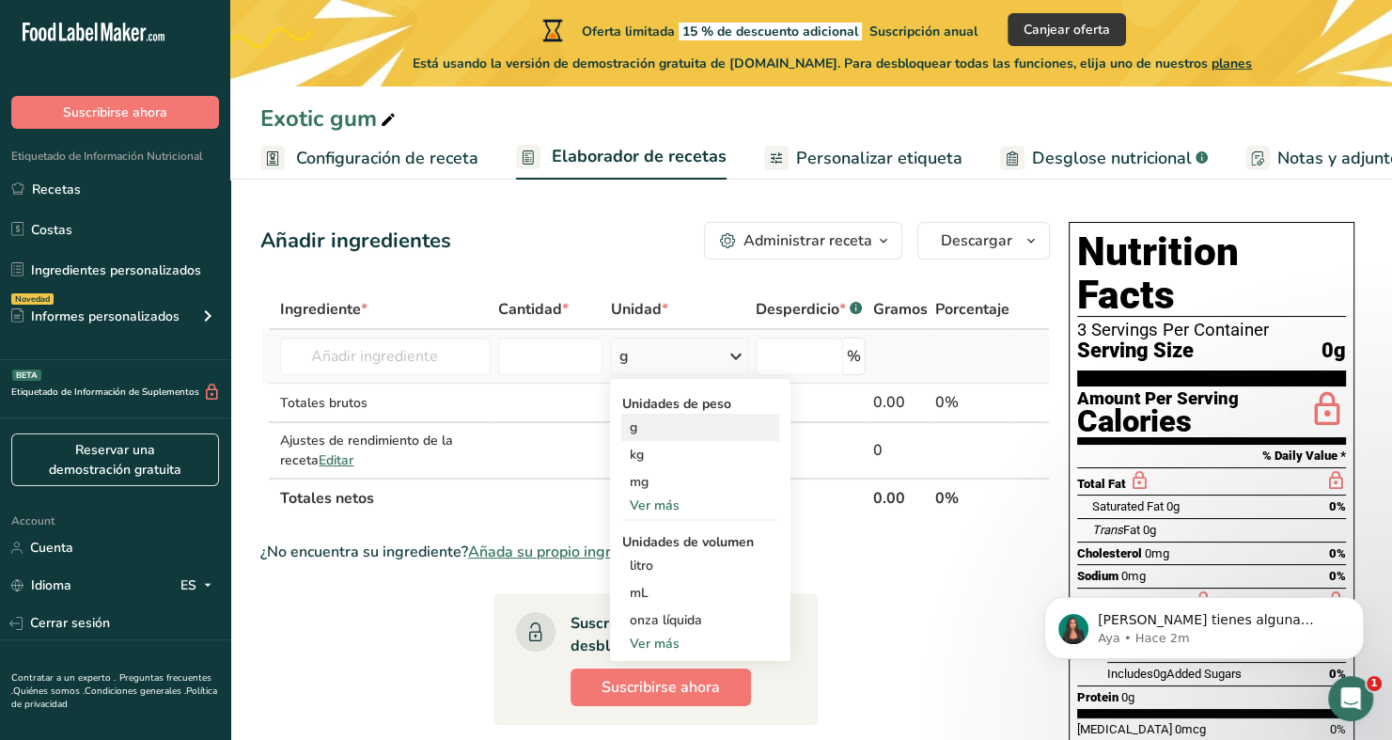
click at [647, 415] on div "g" at bounding box center [700, 427] width 158 height 27
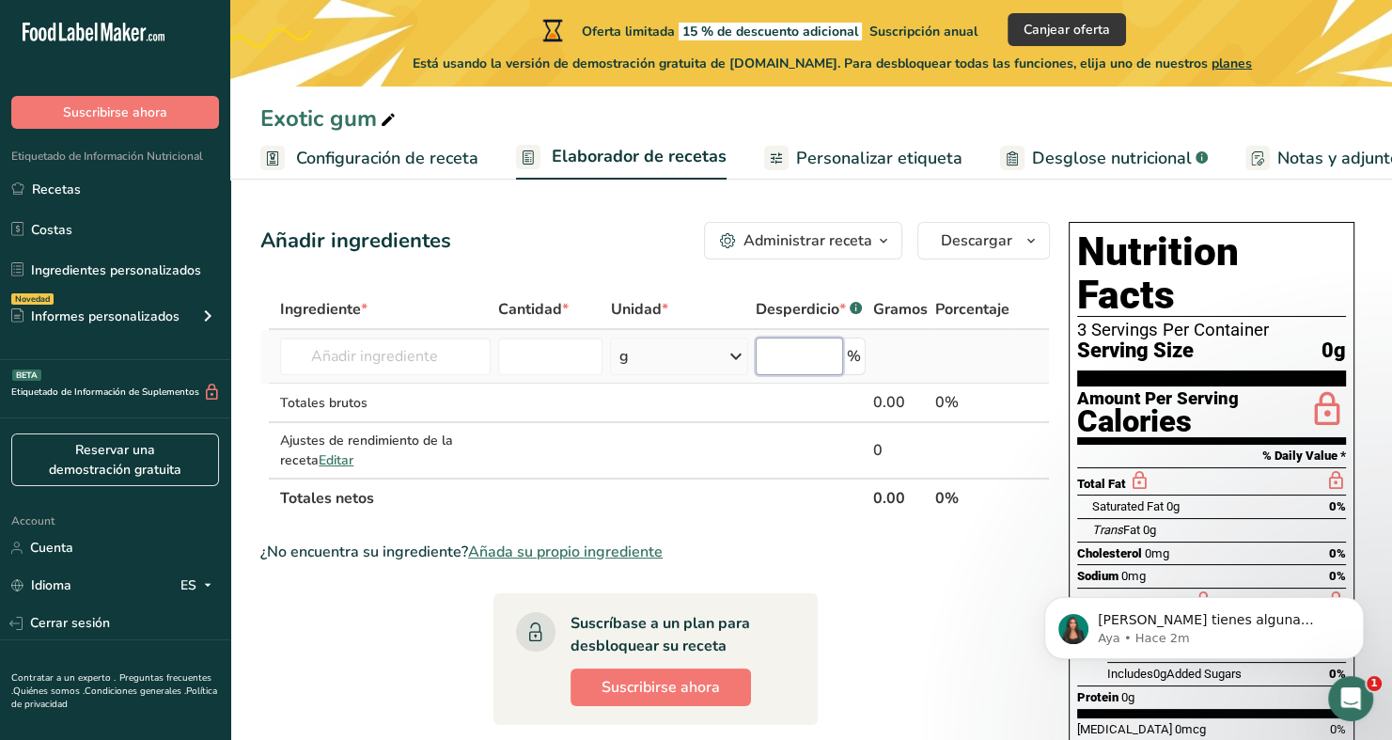
click at [802, 365] on input "number" at bounding box center [799, 356] width 87 height 38
click at [745, 353] on icon at bounding box center [736, 356] width 23 height 34
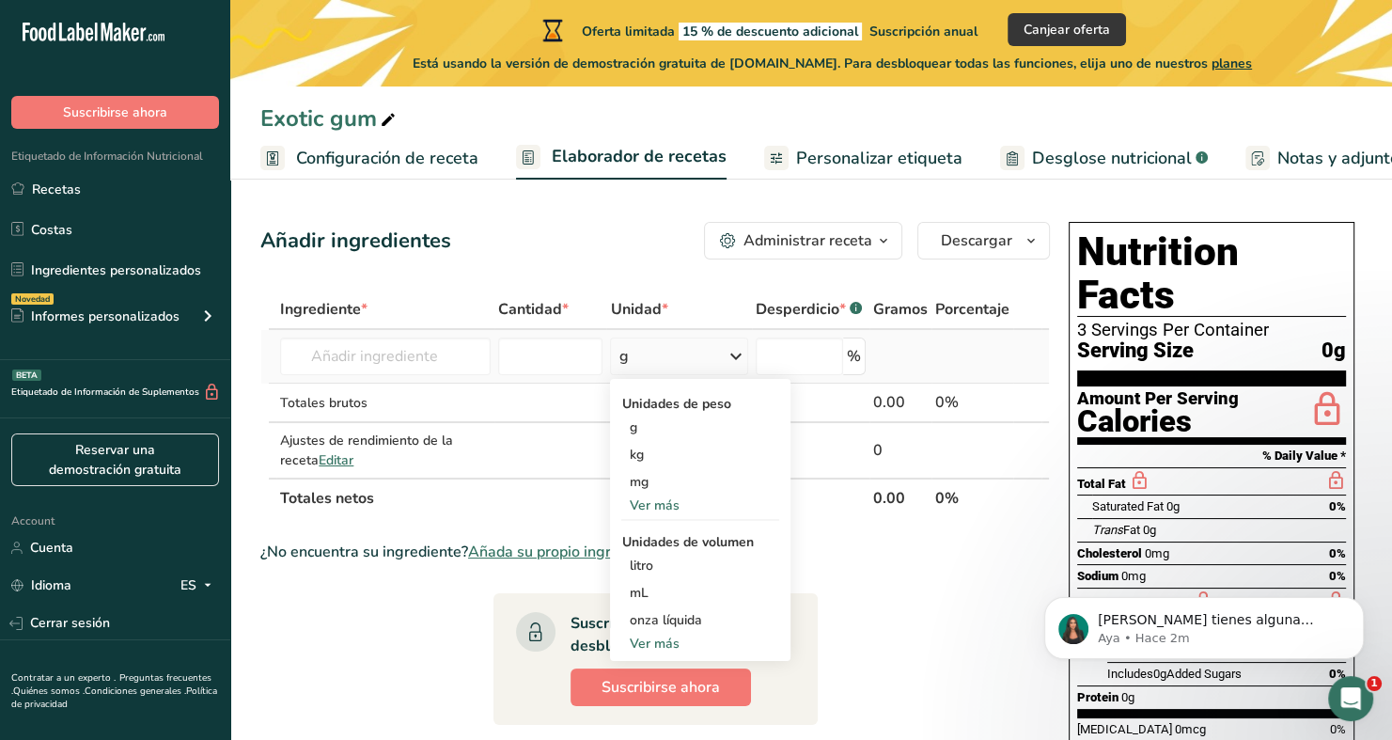
click at [741, 354] on icon at bounding box center [736, 356] width 23 height 34
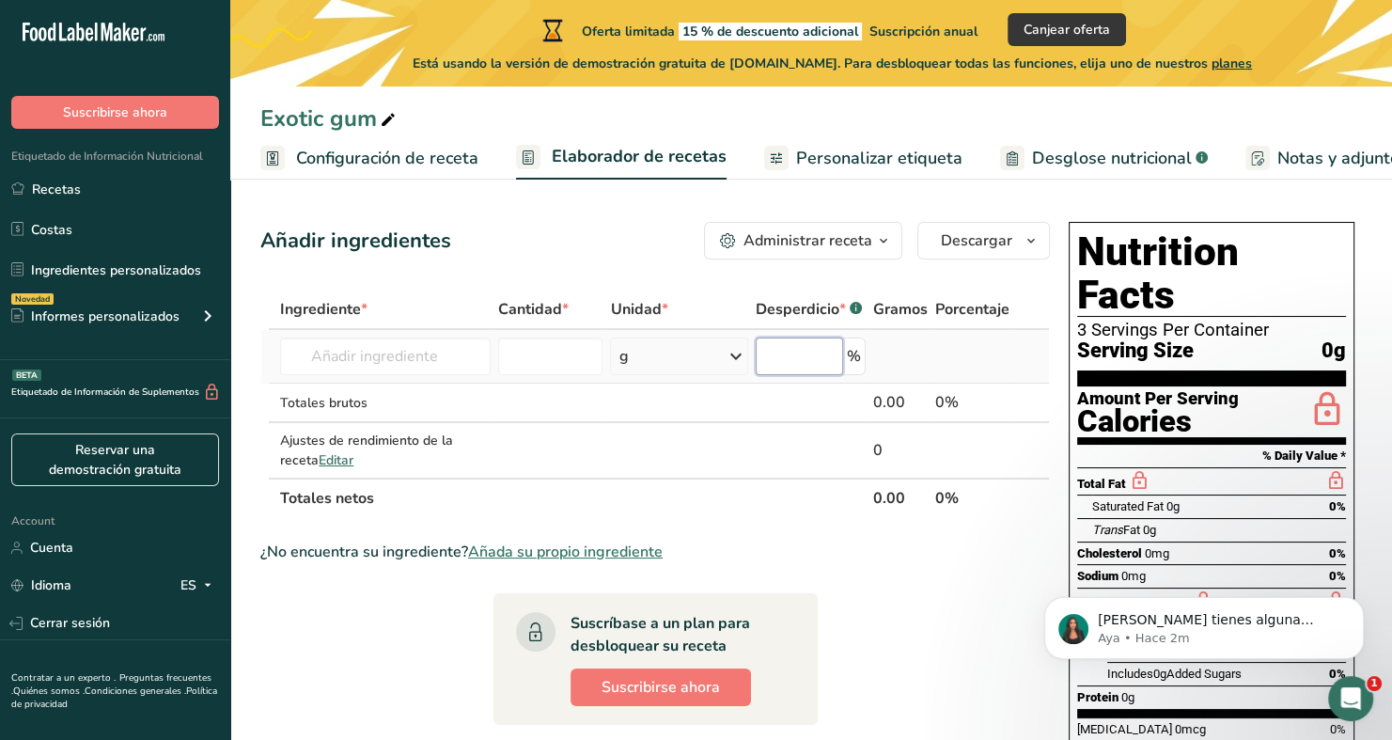
click at [799, 353] on input "number" at bounding box center [799, 356] width 87 height 38
click at [1134, 339] on span "Serving Size" at bounding box center [1135, 350] width 117 height 23
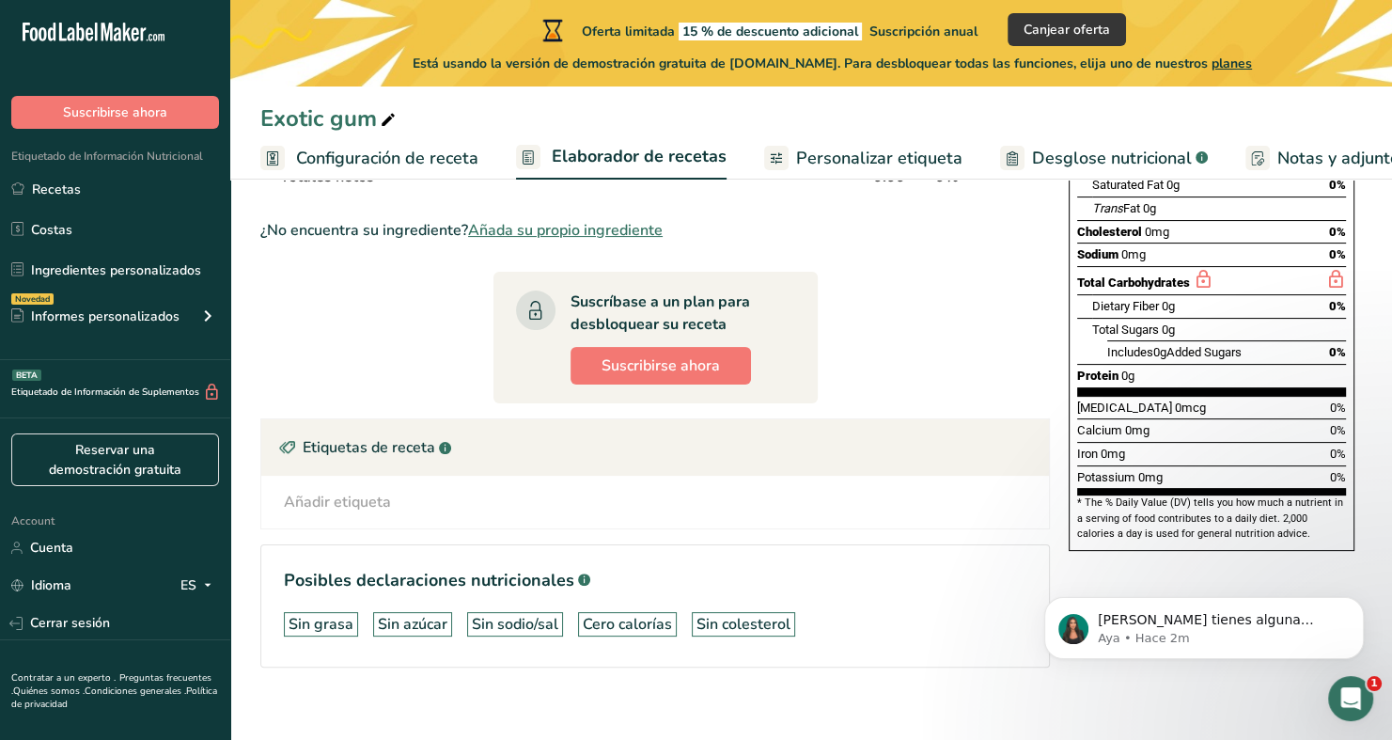
scroll to position [336, 0]
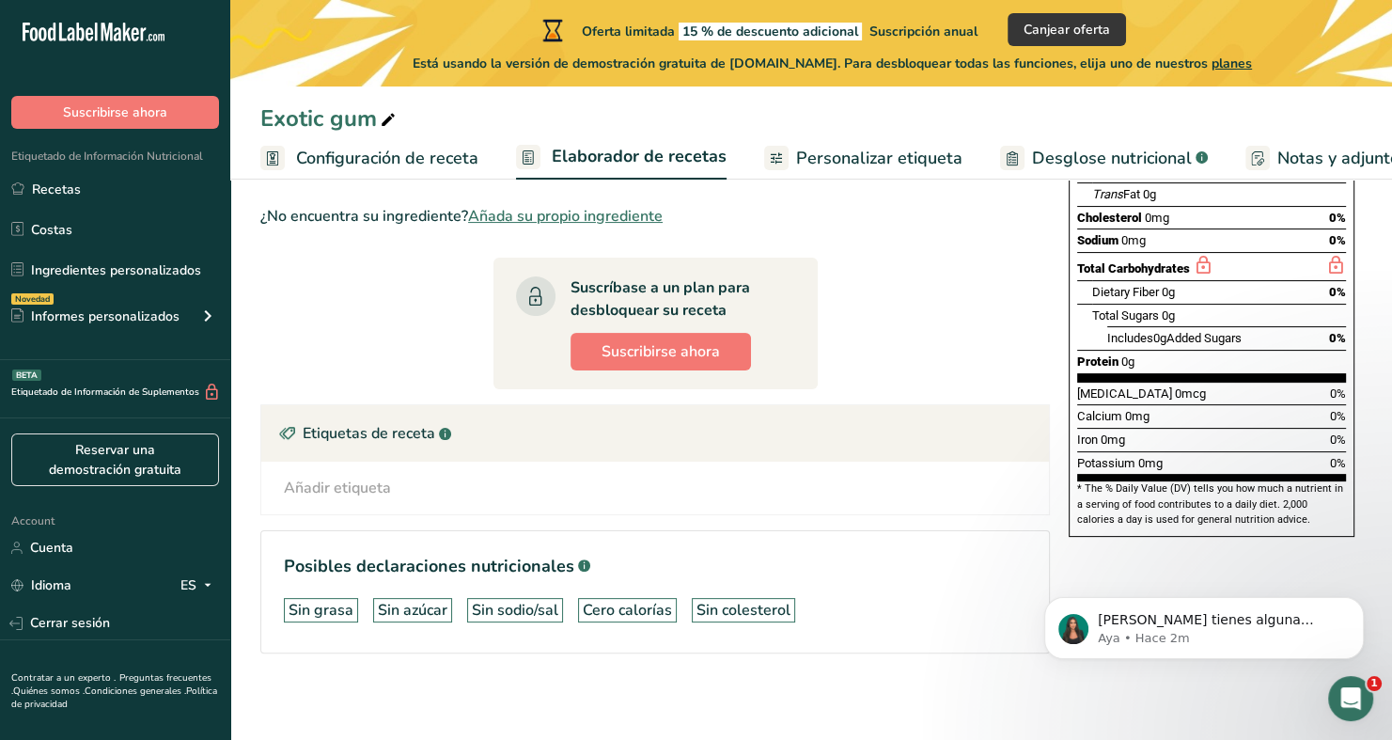
click at [444, 502] on div "Añadir etiqueta Etiquetas estándar Etiquetas personalizadas Fuente de antioxida…" at bounding box center [655, 487] width 788 height 53
drag, startPoint x: 419, startPoint y: 485, endPoint x: 363, endPoint y: 481, distance: 56.5
click at [414, 485] on div "Añadir etiqueta Etiquetas estándar Etiquetas personalizadas Fuente de antioxida…" at bounding box center [655, 488] width 758 height 23
click at [352, 477] on div "Añadir etiqueta" at bounding box center [337, 488] width 107 height 23
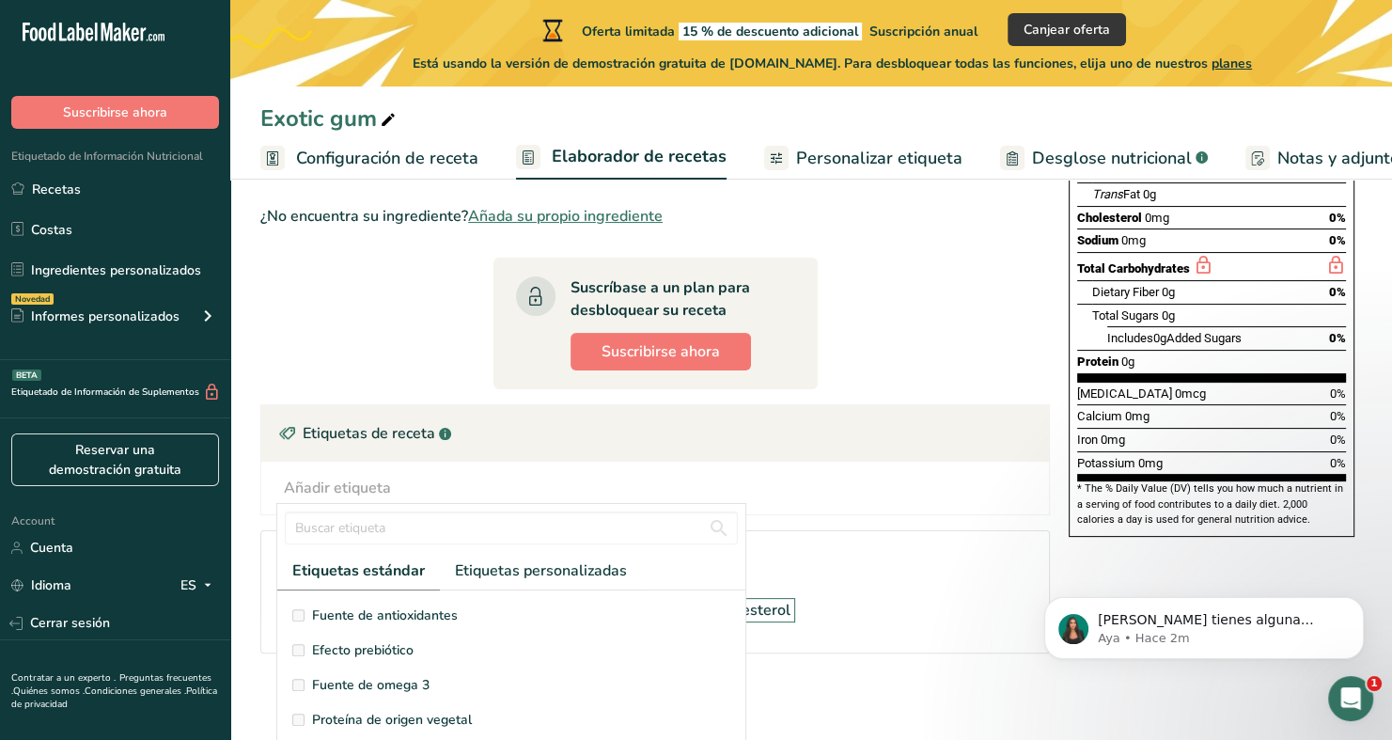
click at [342, 488] on div "Añadir etiqueta" at bounding box center [337, 488] width 107 height 23
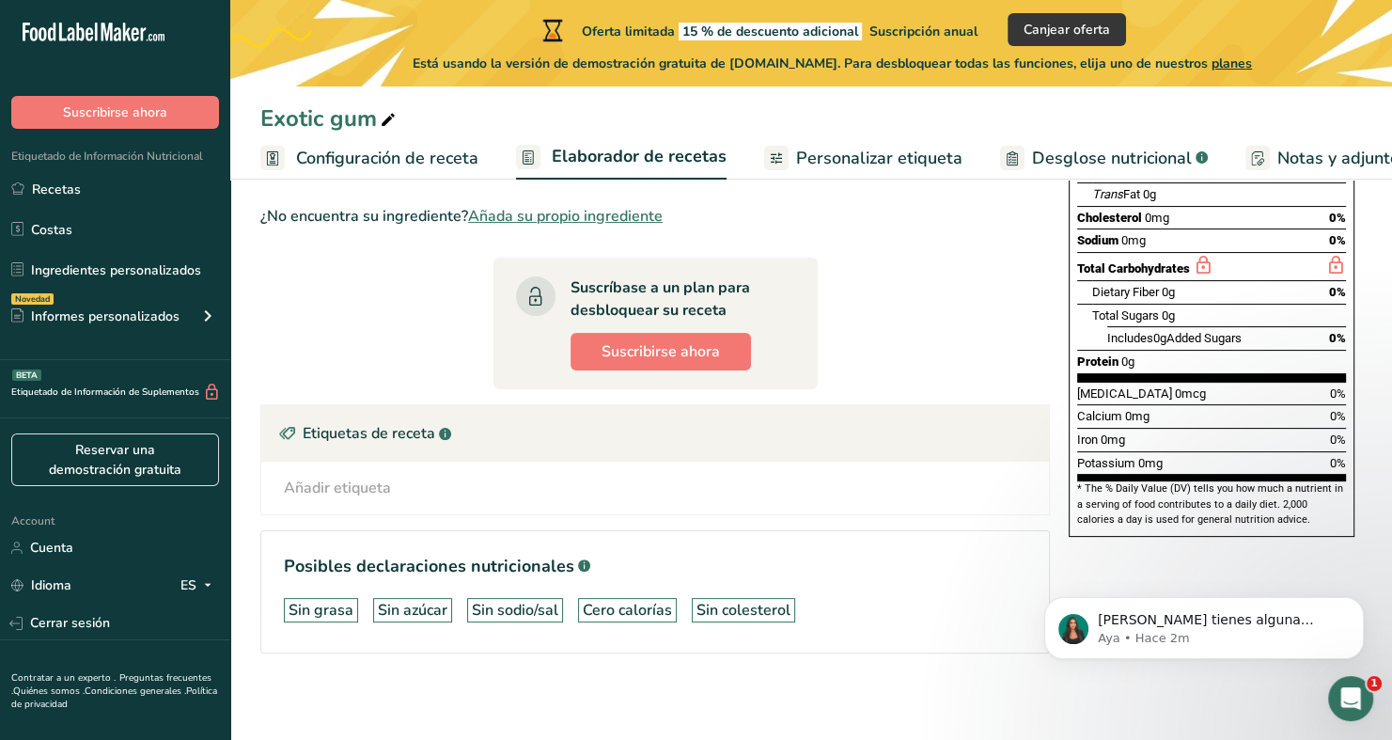
click at [342, 488] on div "Añadir etiqueta" at bounding box center [337, 488] width 107 height 23
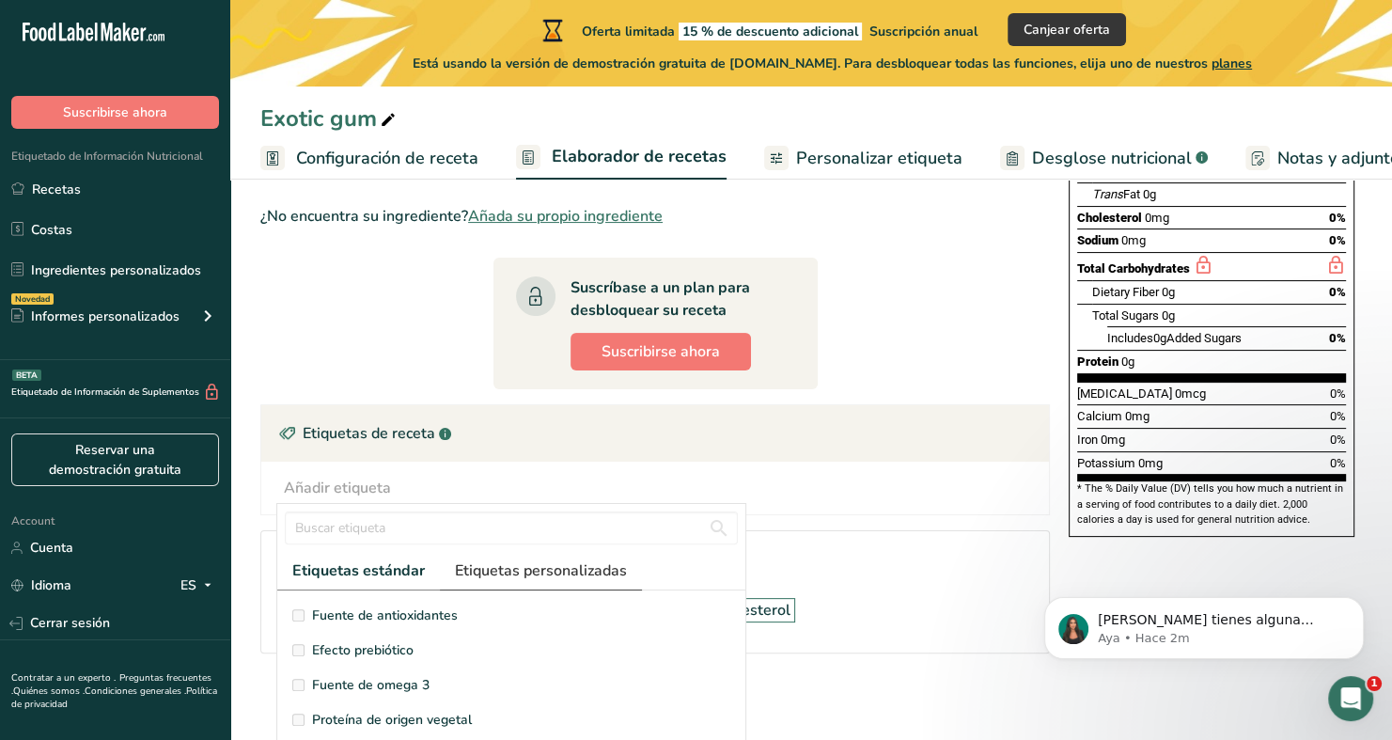
click at [503, 568] on span "Etiquetas personalizadas" at bounding box center [541, 570] width 172 height 23
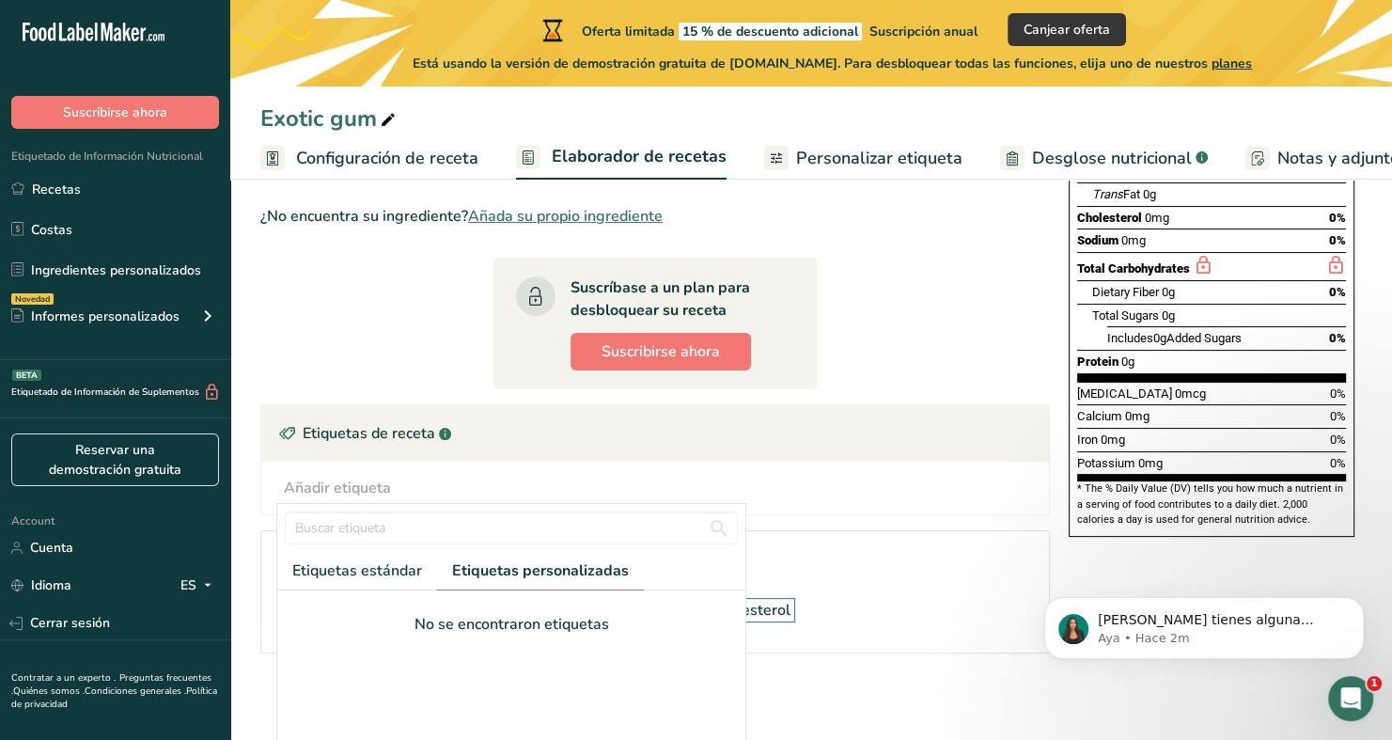
click at [390, 613] on div "No se encontraron etiquetas" at bounding box center [511, 624] width 438 height 23
click at [454, 617] on div "No se encontraron etiquetas" at bounding box center [511, 624] width 438 height 23
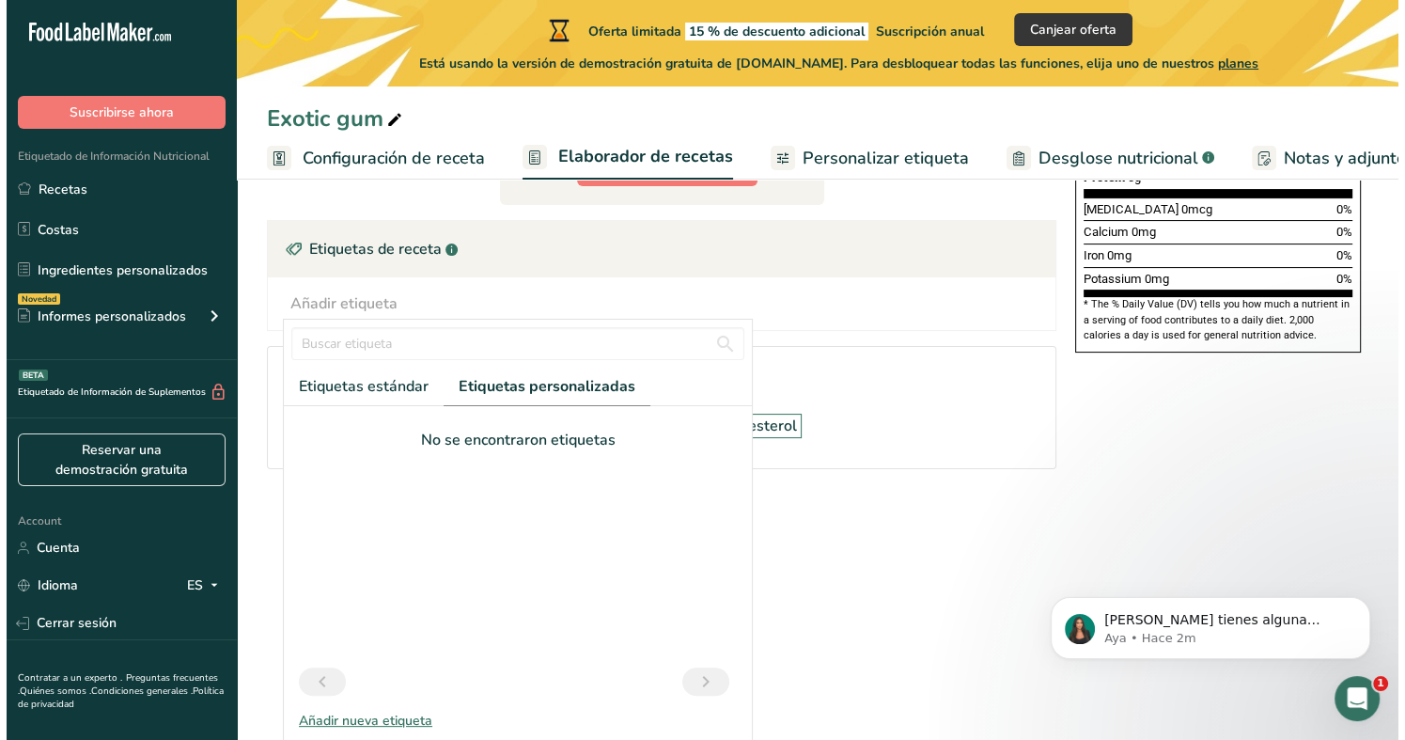
scroll to position [187, 0]
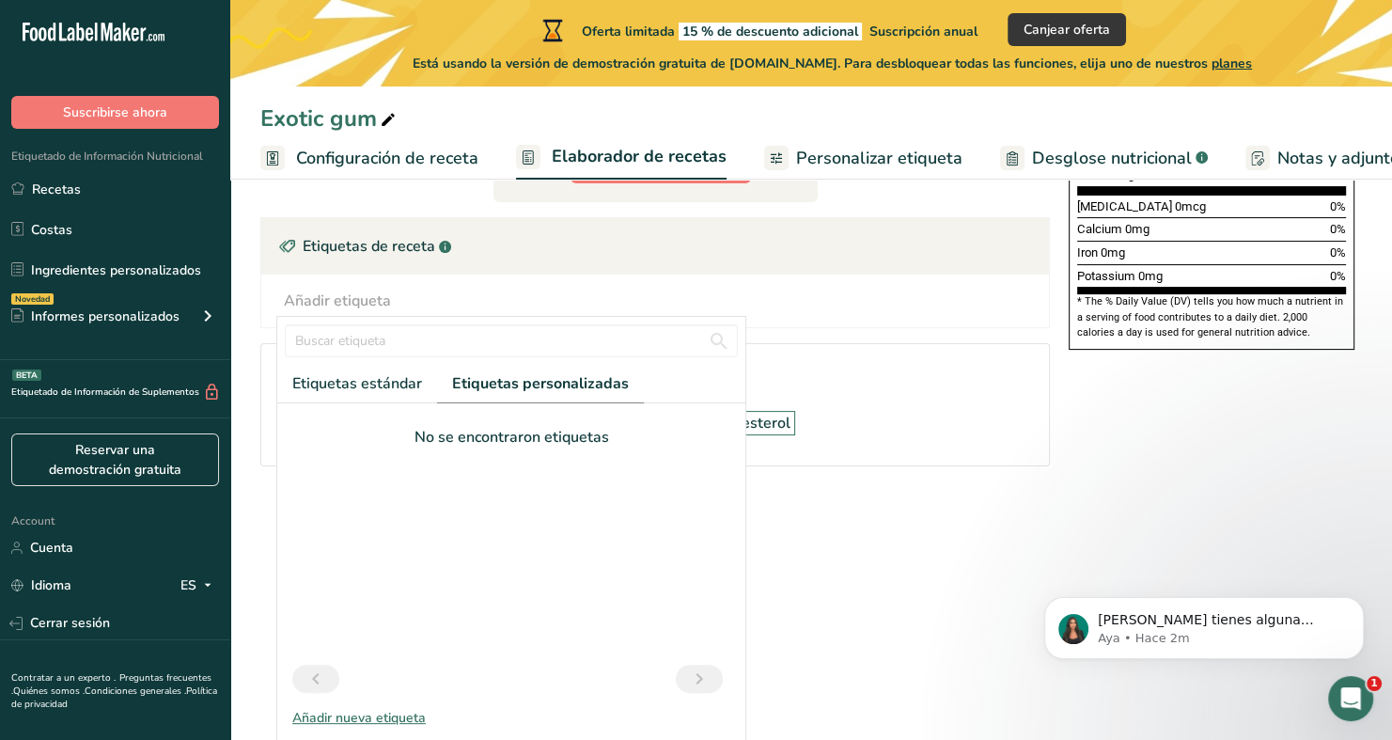
click at [394, 716] on div "Añadir nueva etiqueta" at bounding box center [511, 718] width 468 height 20
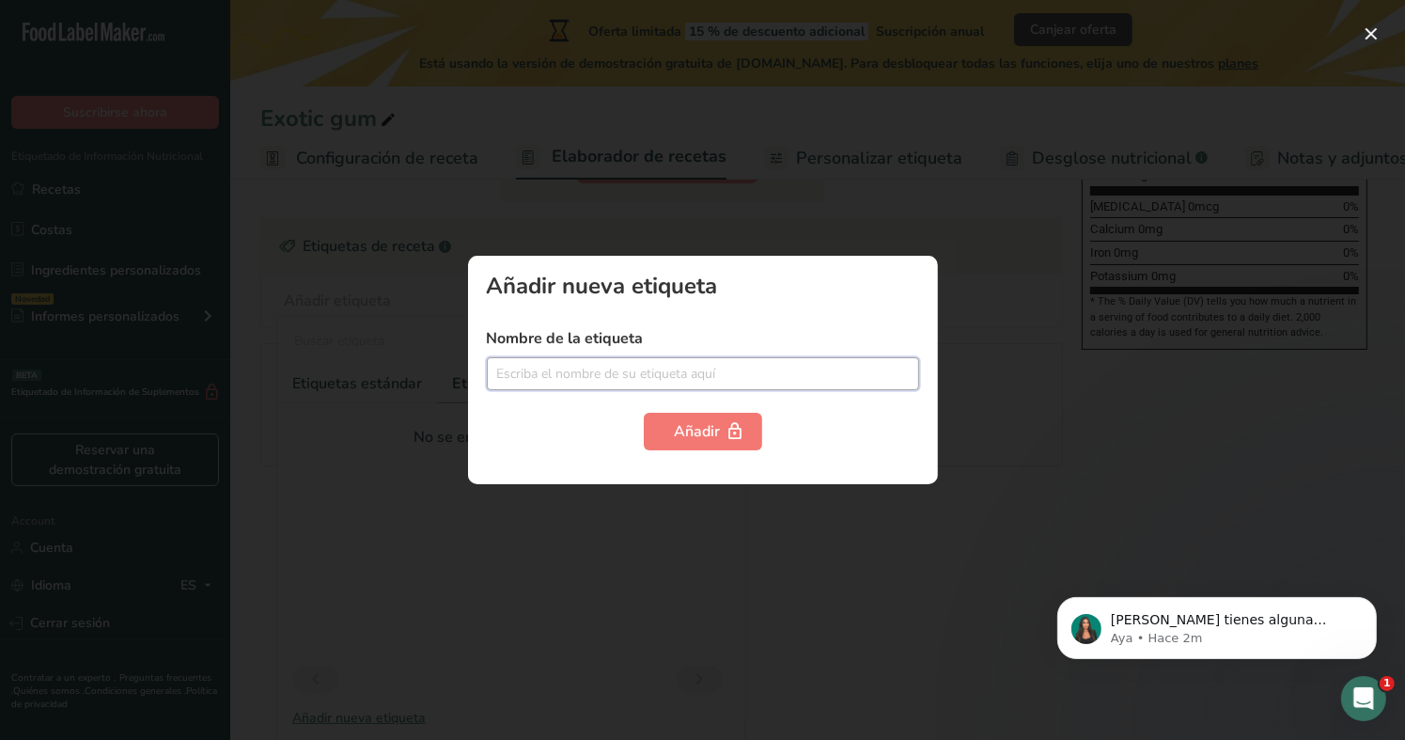
click at [537, 369] on input "text" at bounding box center [703, 373] width 432 height 33
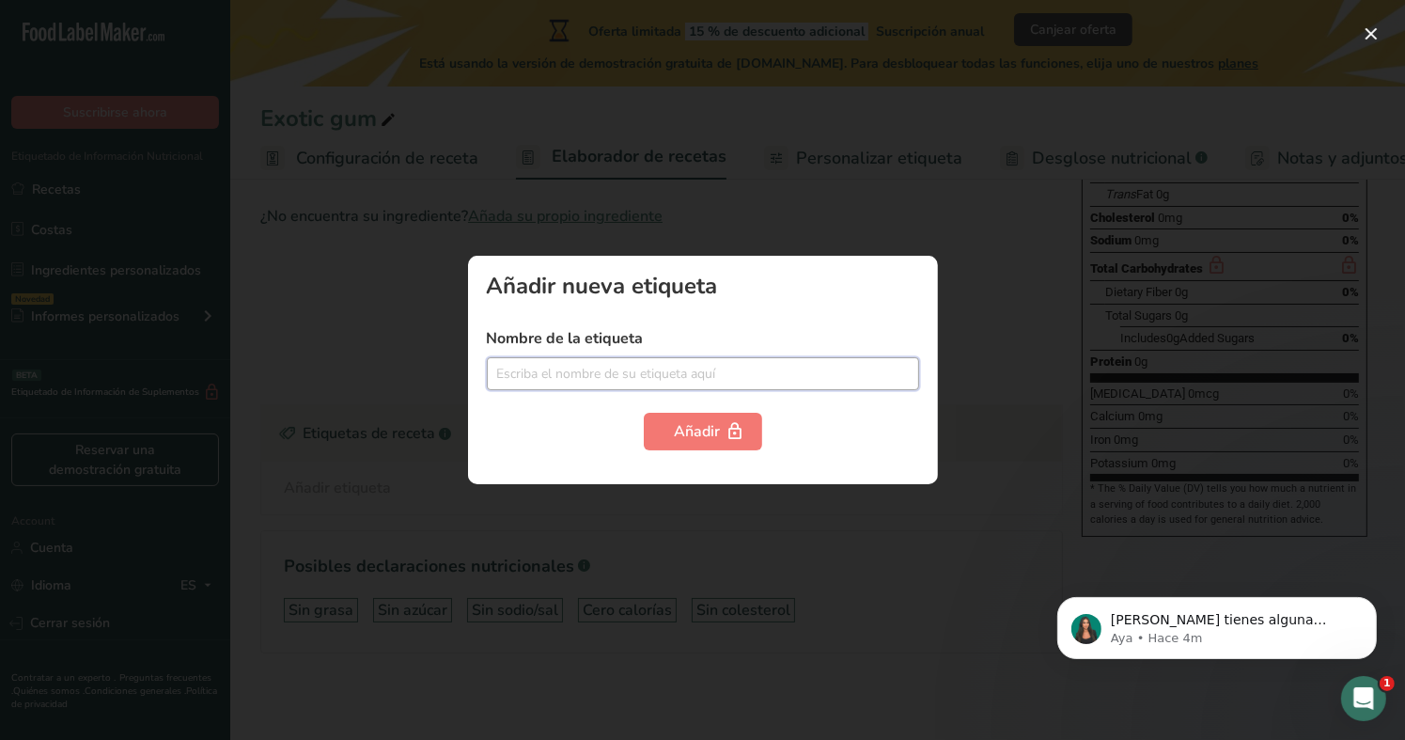
paste input "El % de Valor Diario (VD) indica cuánto contribuye un nutriente en una porción …"
type input "El % de Valor Diario (VD) indica cuánto contribuye un nutriente en una porción …"
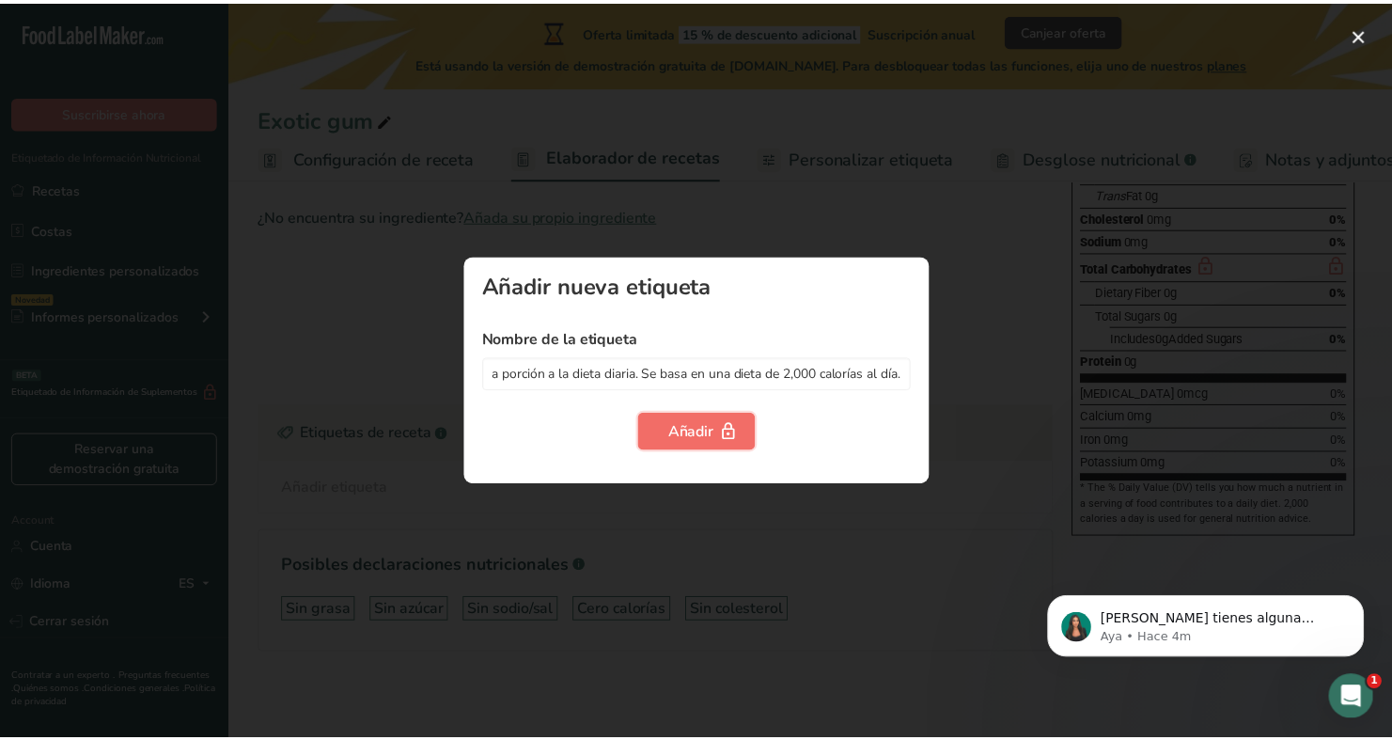
scroll to position [0, 0]
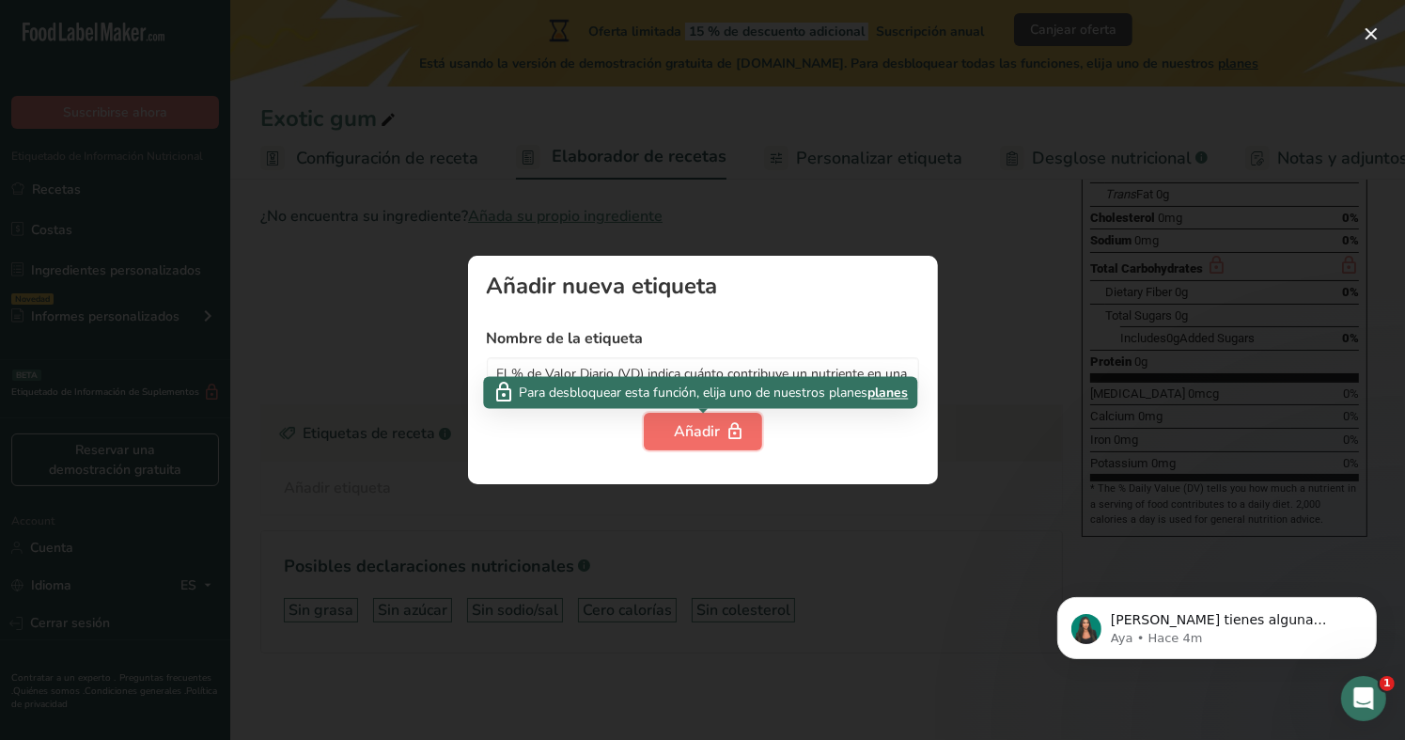
click at [713, 446] on button "Añadir" at bounding box center [703, 432] width 118 height 38
click at [703, 436] on div "Añadir" at bounding box center [703, 431] width 56 height 23
click at [710, 425] on div "Añadir" at bounding box center [703, 431] width 56 height 23
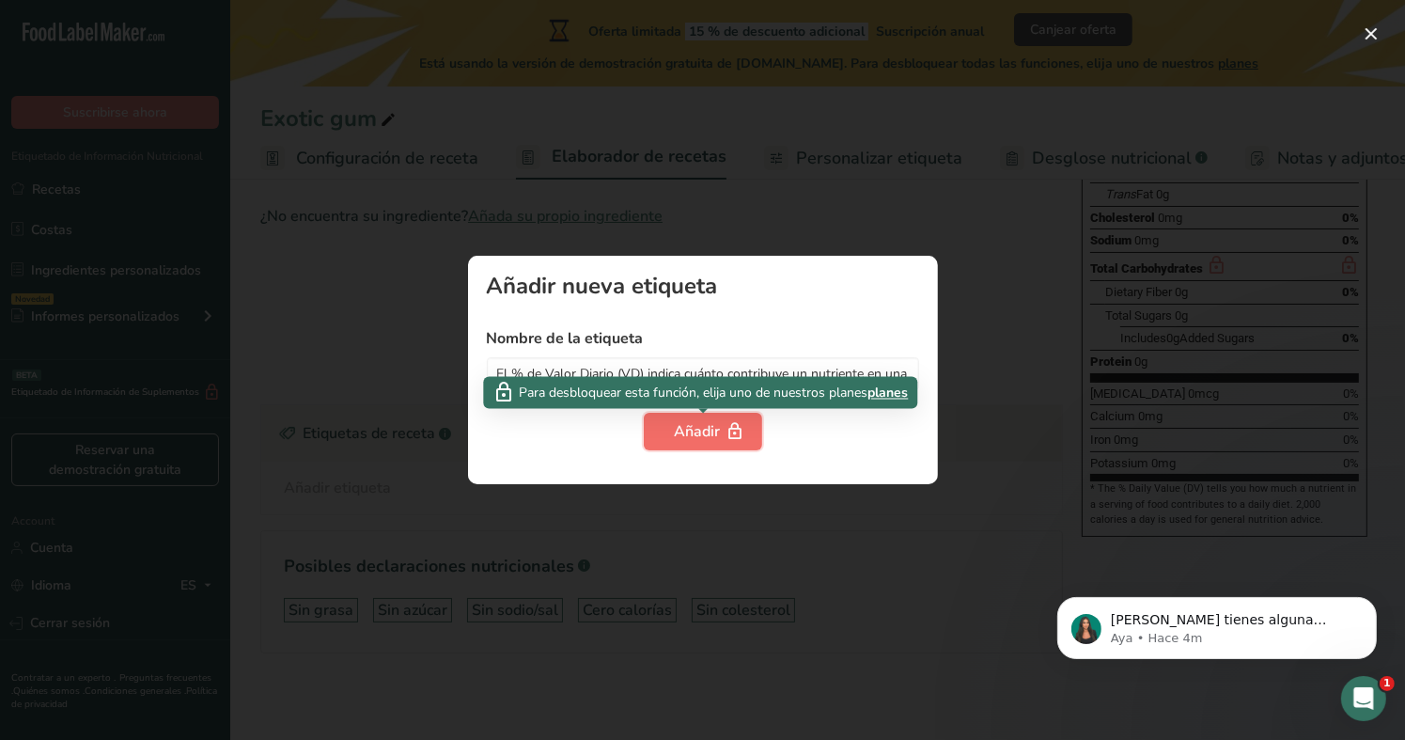
click at [710, 425] on div "Añadir" at bounding box center [703, 431] width 56 height 23
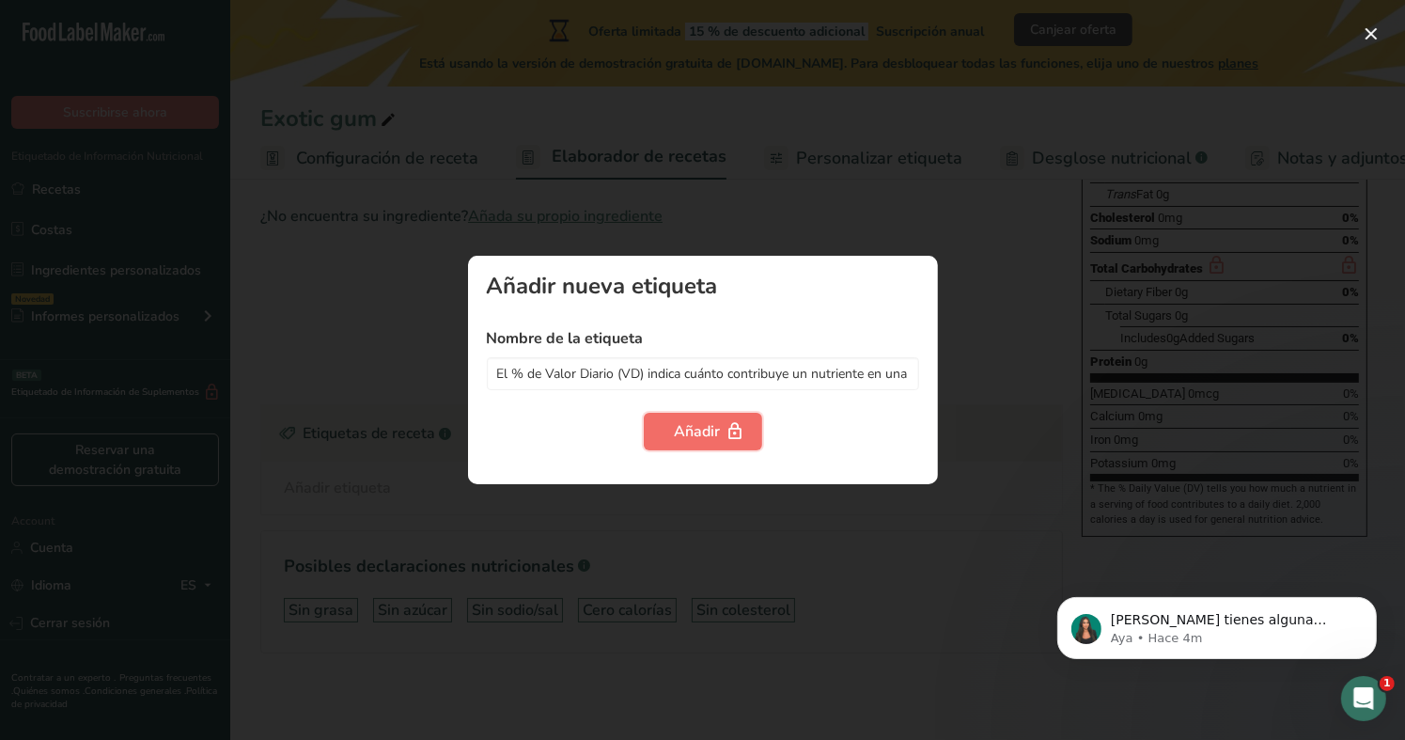
click at [710, 425] on div "Añadir" at bounding box center [703, 431] width 56 height 23
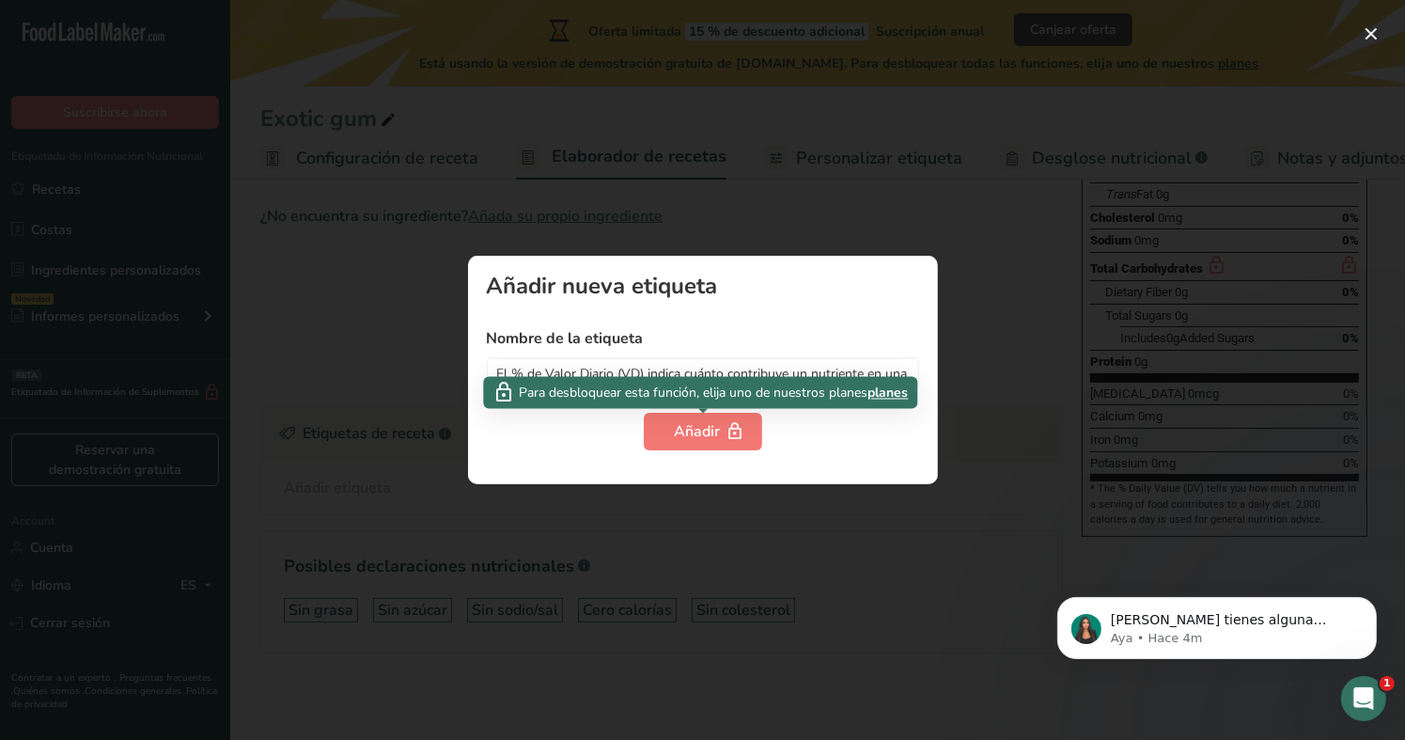
click at [901, 397] on span "planes" at bounding box center [888, 393] width 40 height 20
